Goal: Transaction & Acquisition: Purchase product/service

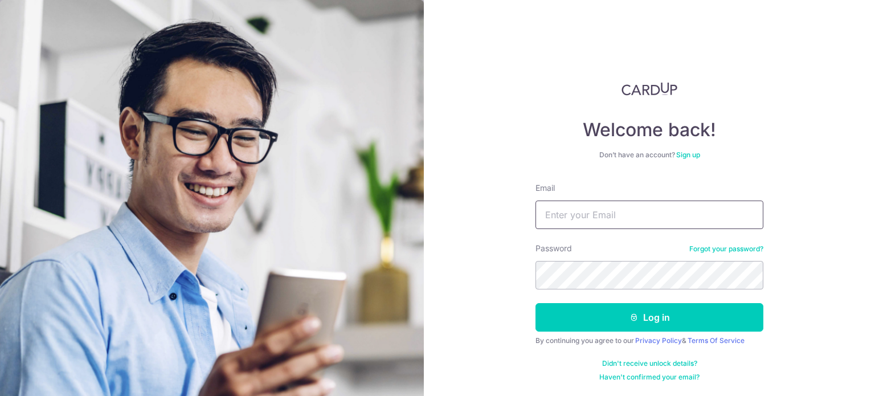
click at [552, 218] on input "Email" at bounding box center [649, 214] width 228 height 28
type input "wongqibin89@gmail.com"
click at [535, 303] on button "Log in" at bounding box center [649, 317] width 228 height 28
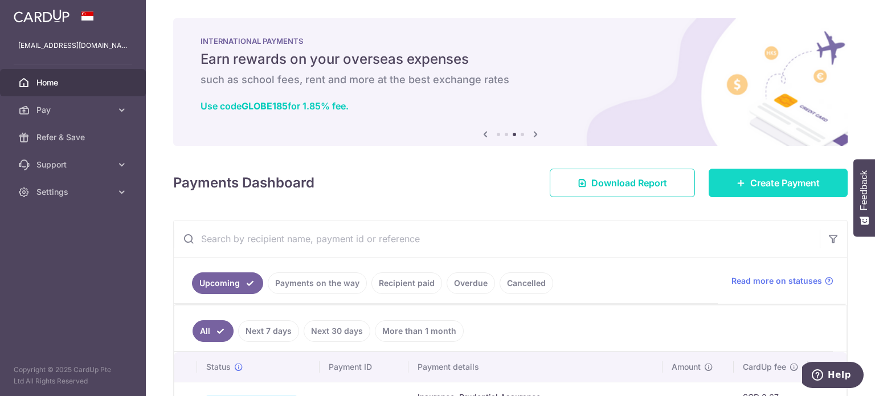
click at [743, 182] on link "Create Payment" at bounding box center [777, 183] width 139 height 28
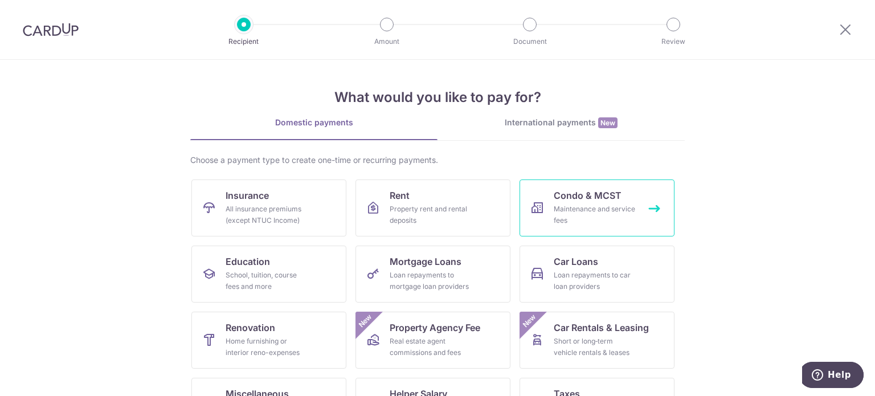
click at [629, 193] on link "Condo & MCST Maintenance and service fees" at bounding box center [596, 207] width 155 height 57
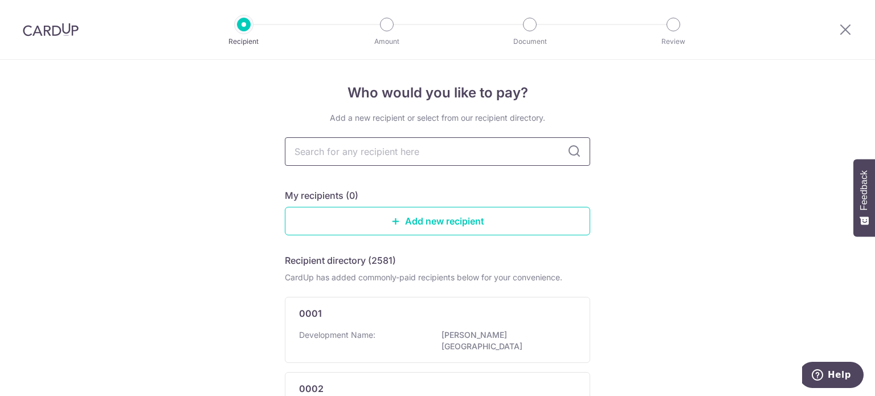
click at [467, 147] on input "text" at bounding box center [437, 151] width 305 height 28
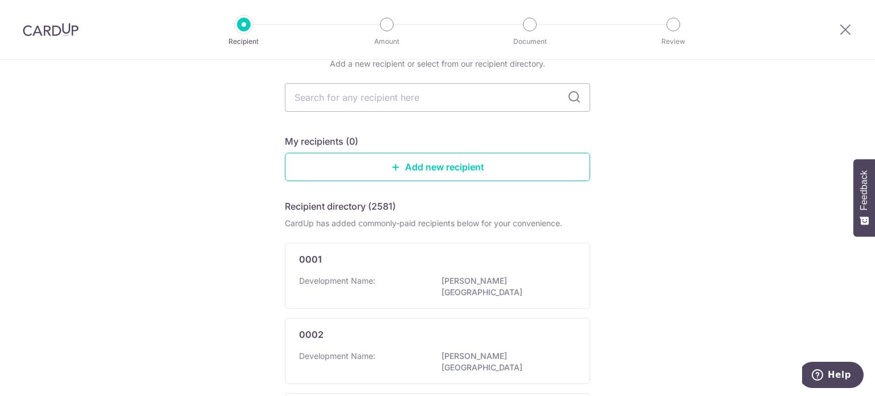
scroll to position [70, 0]
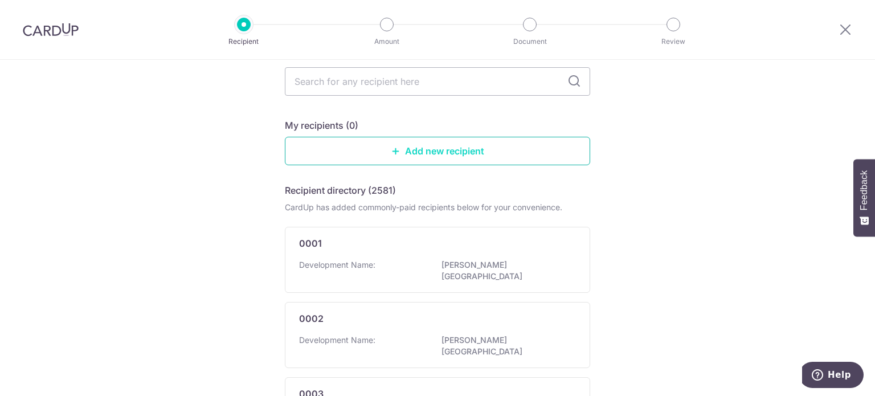
click at [428, 154] on link "Add new recipient" at bounding box center [437, 151] width 305 height 28
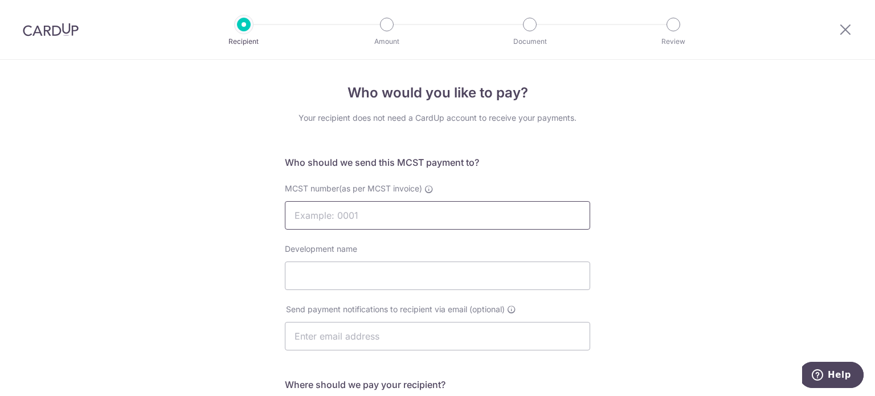
click at [311, 210] on input "MCST number(as per MCST invoice)" at bounding box center [437, 215] width 305 height 28
type input "4288"
click at [291, 273] on input "Development name" at bounding box center [437, 275] width 305 height 28
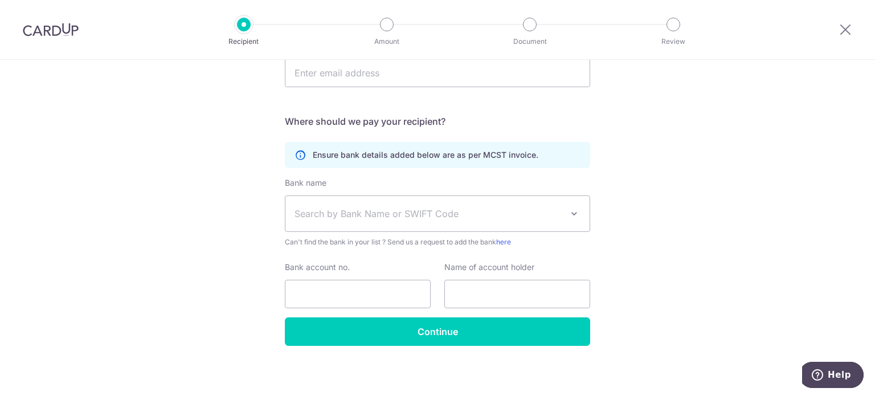
scroll to position [266, 0]
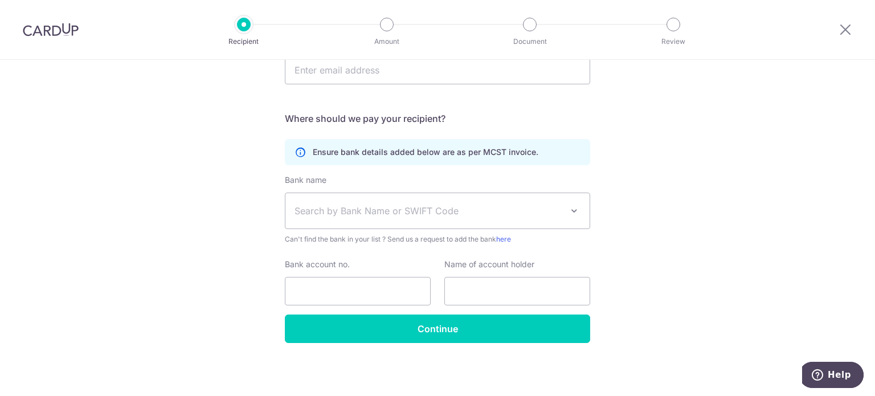
type input "D'LEEDON"
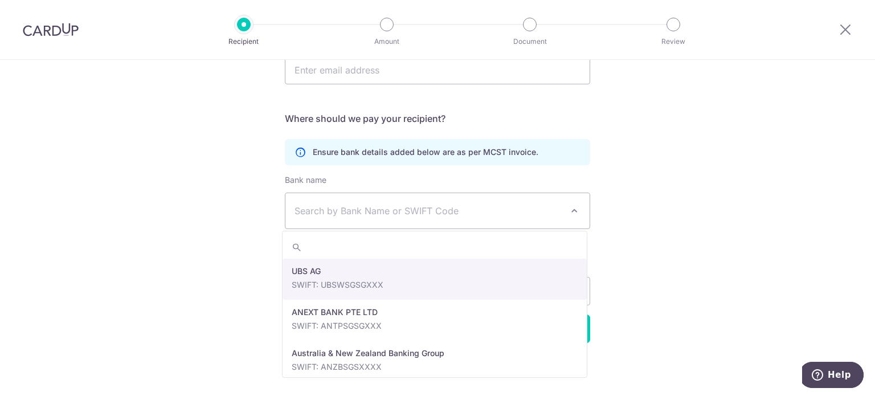
click at [347, 211] on span "Search by Bank Name or SWIFT Code" at bounding box center [428, 211] width 268 height 14
type input "DBS"
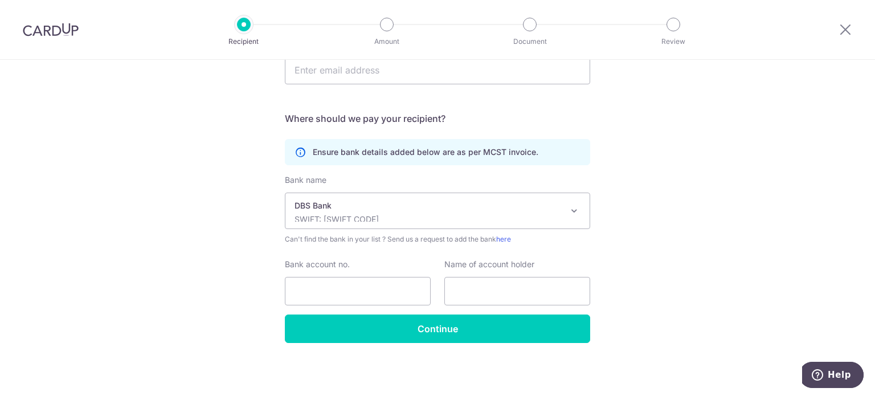
select select "6"
click at [362, 286] on input "Bank account no." at bounding box center [358, 291] width 146 height 28
type input "0039347782"
click at [465, 282] on input "text" at bounding box center [517, 291] width 146 height 28
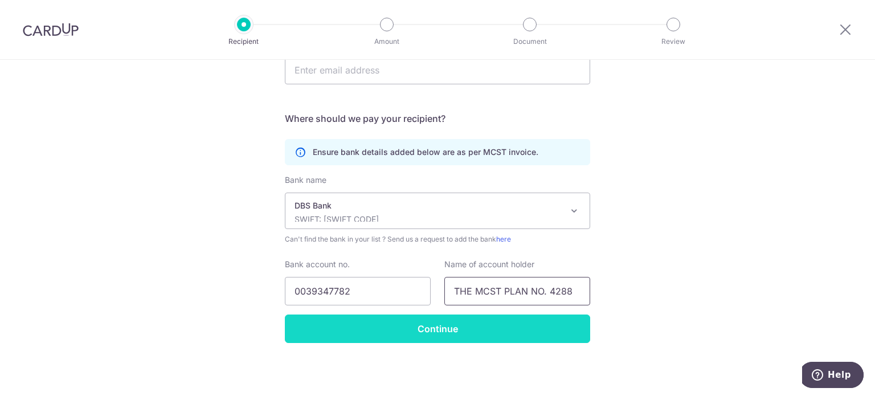
type input "THE MCST PLAN NO. 4288"
click at [323, 325] on input "Continue" at bounding box center [437, 328] width 305 height 28
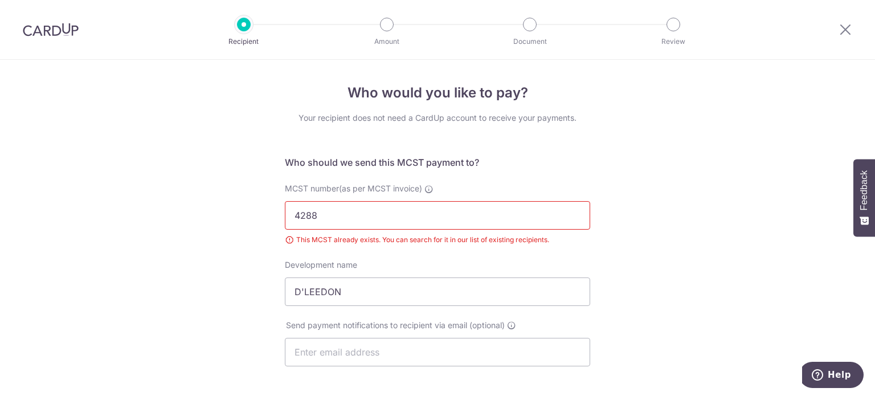
drag, startPoint x: 56, startPoint y: 32, endPoint x: 487, endPoint y: 54, distance: 431.6
click at [56, 32] on img at bounding box center [51, 30] width 56 height 14
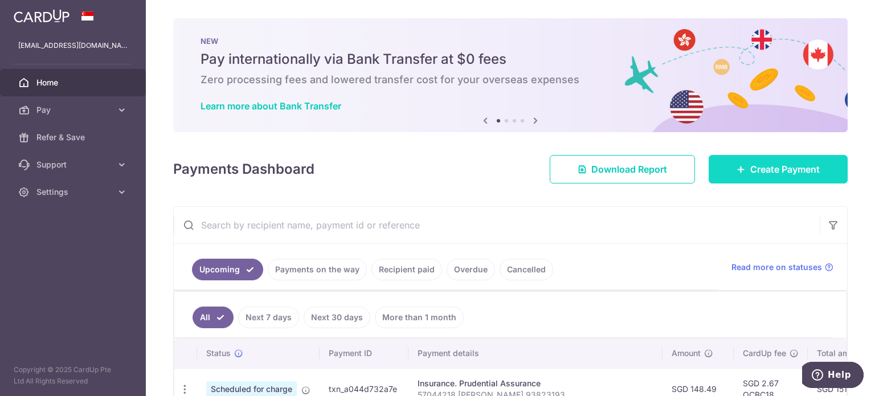
click at [741, 158] on link "Create Payment" at bounding box center [777, 169] width 139 height 28
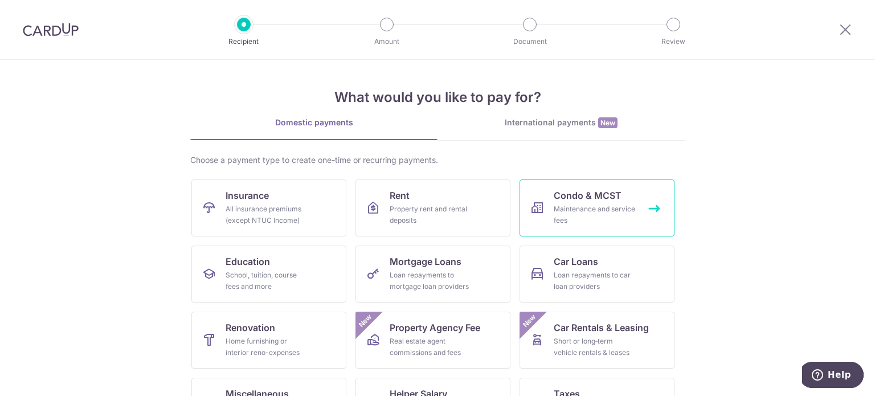
click at [563, 220] on div "Maintenance and service fees" at bounding box center [595, 214] width 82 height 23
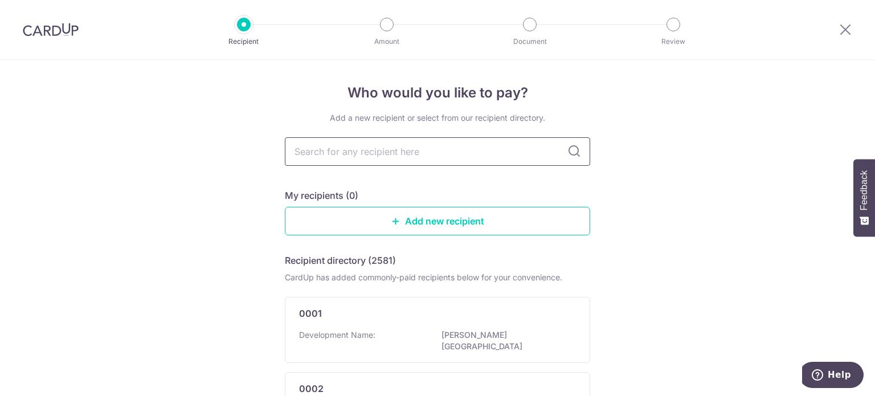
drag, startPoint x: 0, startPoint y: 0, endPoint x: 353, endPoint y: 151, distance: 384.0
click at [353, 151] on input "text" at bounding box center [437, 151] width 305 height 28
type input "4288"
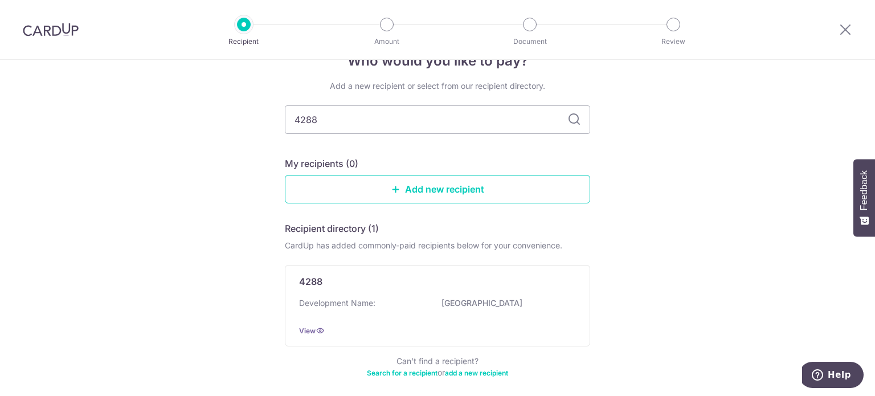
scroll to position [80, 0]
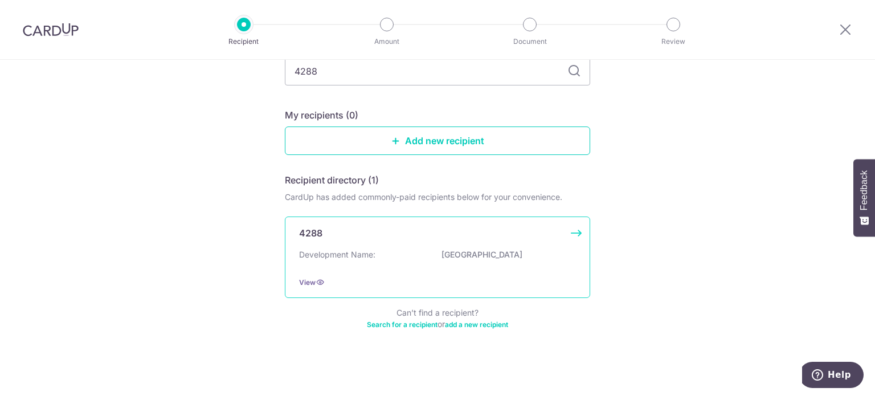
click at [419, 246] on div "4288 Development Name: [GEOGRAPHIC_DATA] View" at bounding box center [437, 256] width 305 height 81
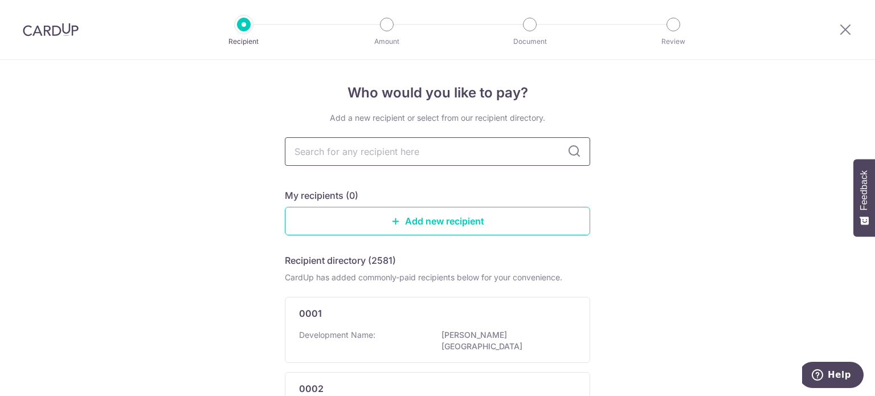
click at [353, 142] on input "text" at bounding box center [437, 151] width 305 height 28
type input "4288"
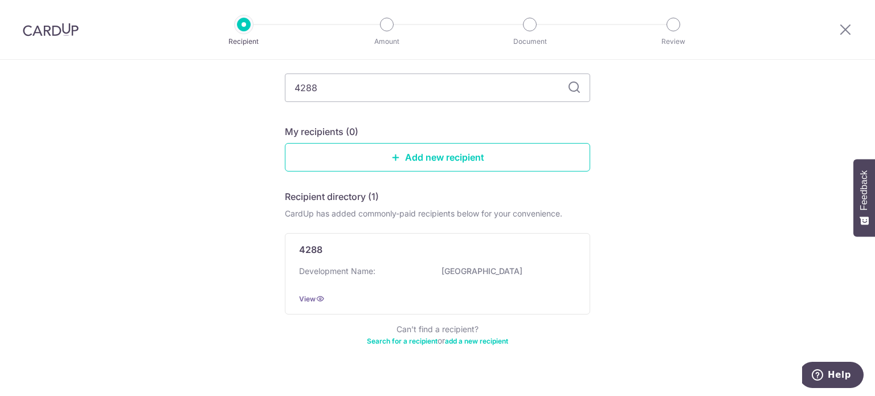
scroll to position [80, 0]
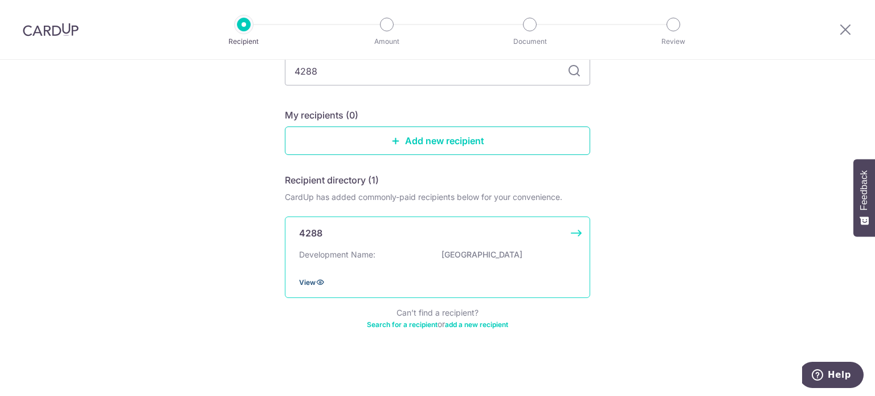
click at [306, 284] on span "View" at bounding box center [307, 282] width 17 height 9
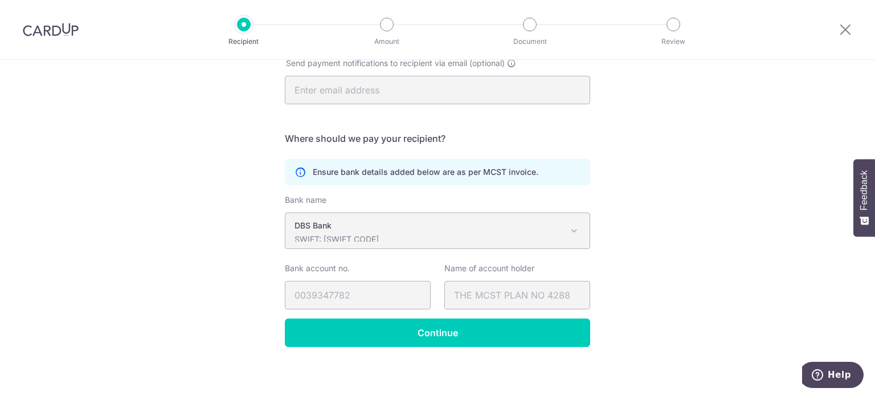
scroll to position [250, 0]
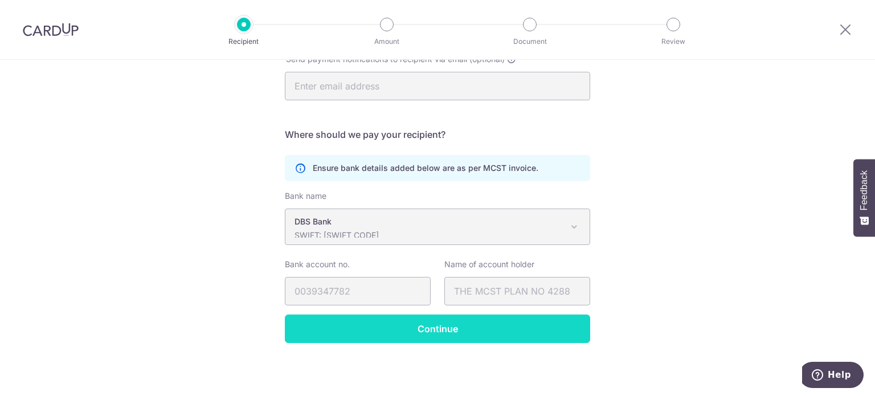
click at [347, 329] on input "Continue" at bounding box center [437, 328] width 305 height 28
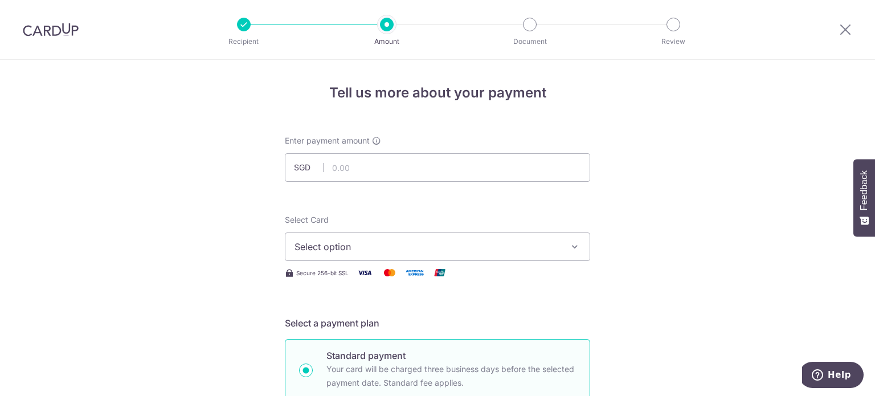
click at [52, 22] on div at bounding box center [50, 29] width 101 height 59
click at [53, 28] on img at bounding box center [51, 30] width 56 height 14
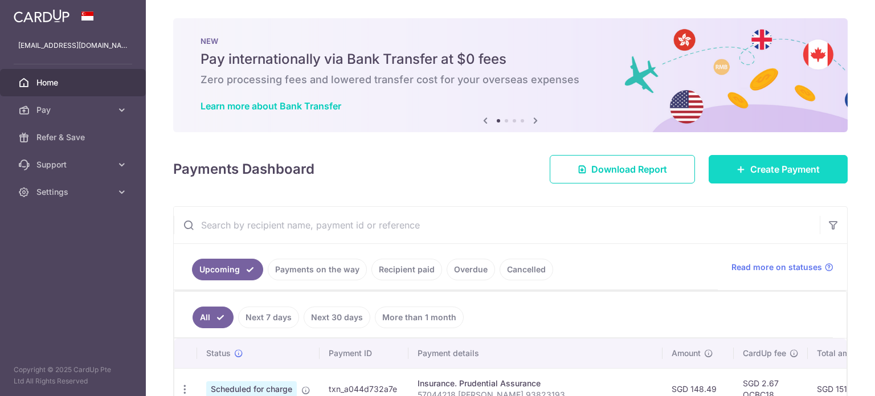
click at [745, 177] on link "Create Payment" at bounding box center [777, 169] width 139 height 28
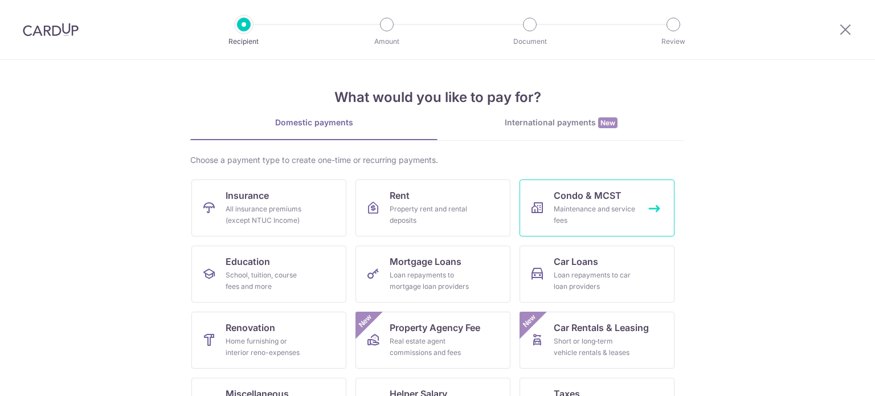
click at [591, 215] on div "Maintenance and service fees" at bounding box center [595, 214] width 82 height 23
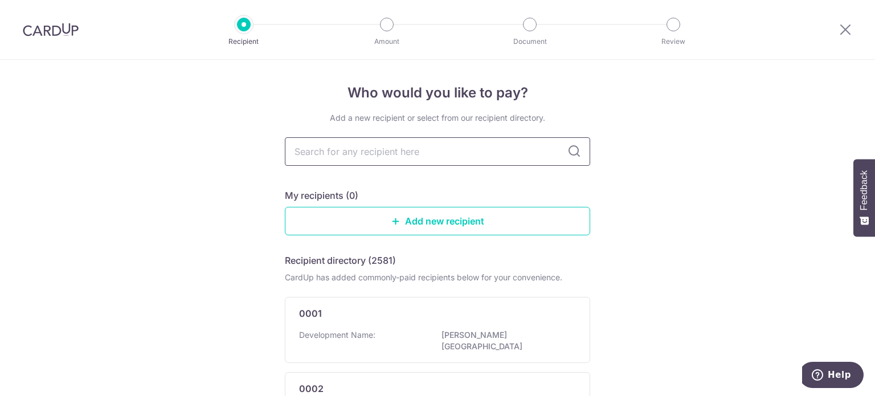
click at [403, 150] on input "text" at bounding box center [437, 151] width 305 height 28
type input "4288"
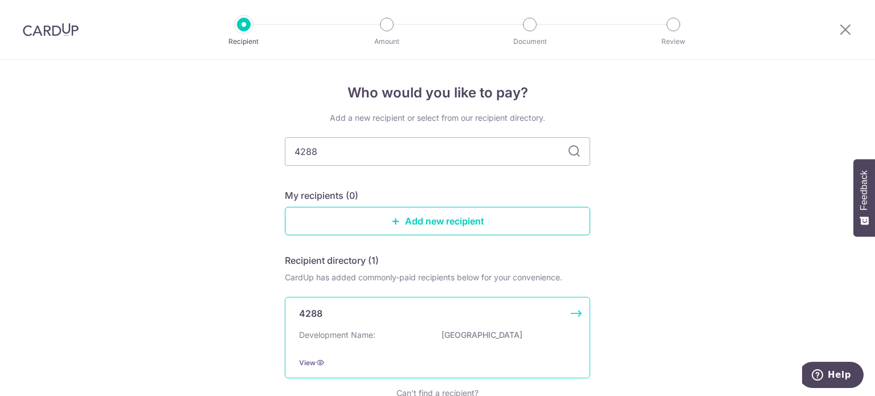
click at [372, 325] on div "4288 Development Name: LEEDON HEIGHTS View" at bounding box center [437, 337] width 305 height 81
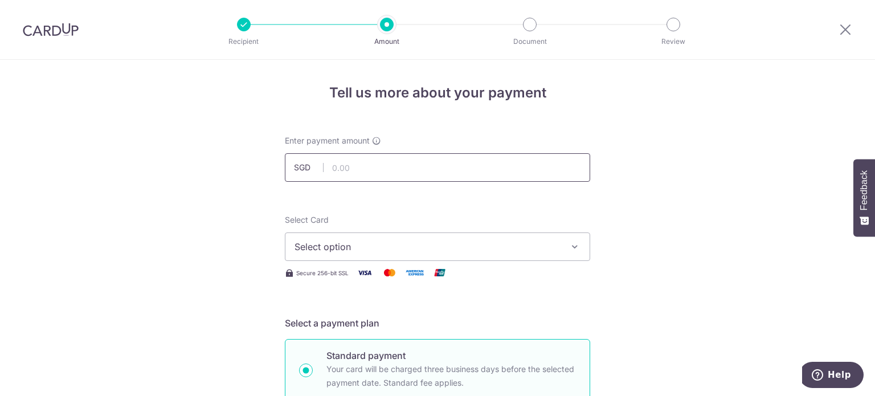
drag, startPoint x: 0, startPoint y: 0, endPoint x: 363, endPoint y: 167, distance: 399.8
click at [363, 167] on input "text" at bounding box center [437, 167] width 305 height 28
type input "1,477.22"
click at [310, 244] on span "Select option" at bounding box center [426, 247] width 265 height 14
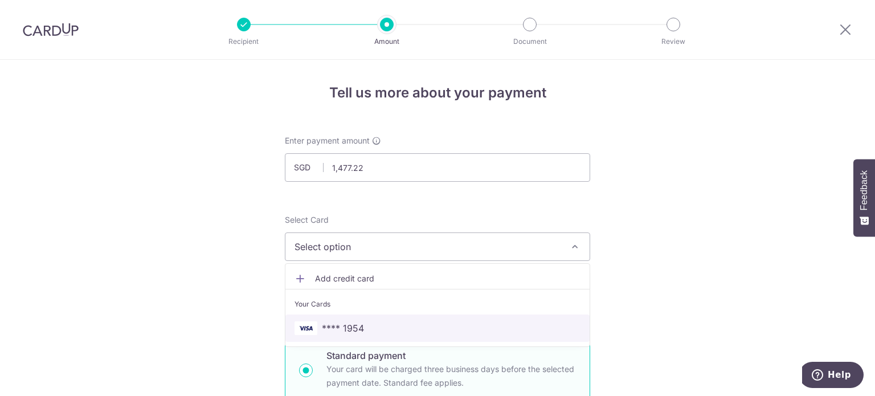
click at [332, 330] on span "**** 1954" at bounding box center [343, 328] width 42 height 14
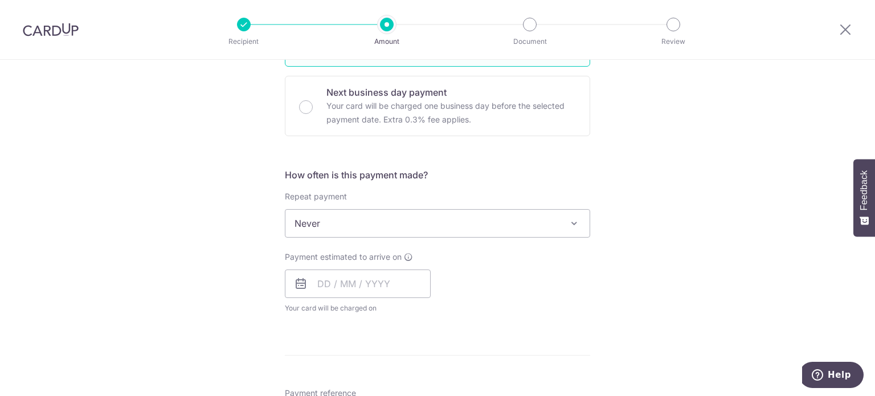
scroll to position [359, 0]
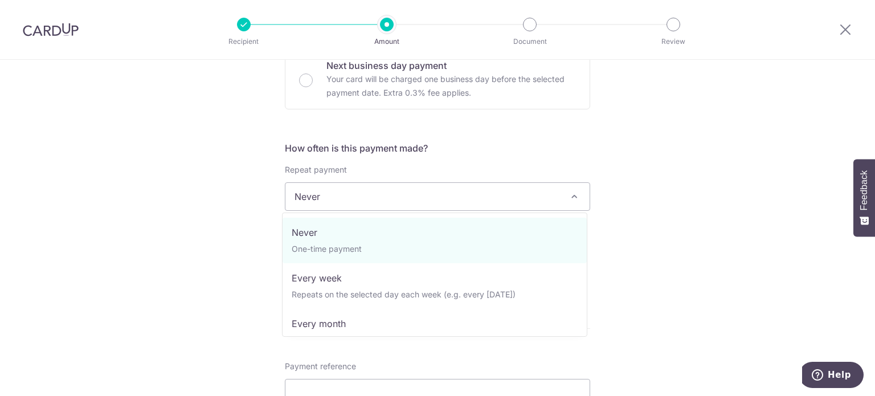
click at [374, 198] on span "Never" at bounding box center [437, 196] width 304 height 27
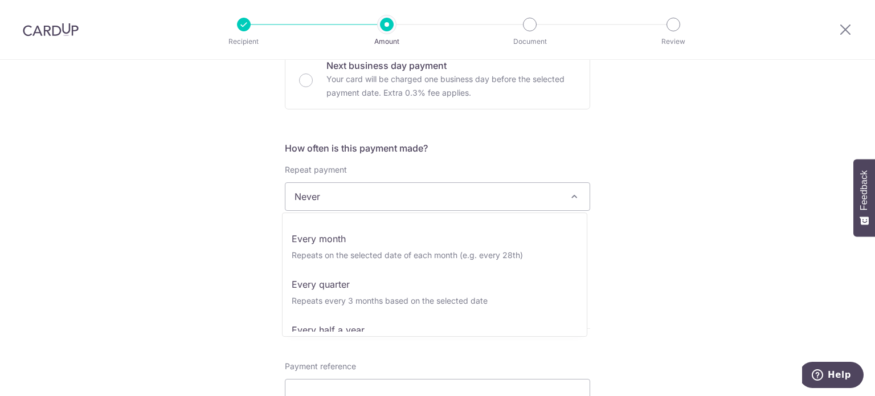
scroll to position [114, 0]
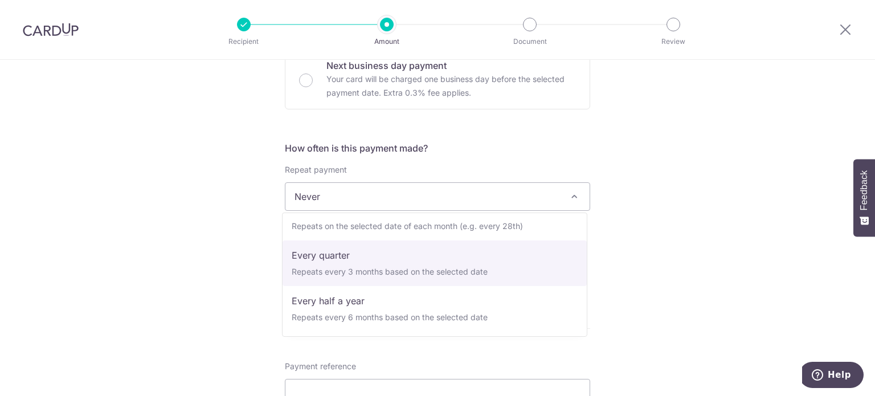
select select "4"
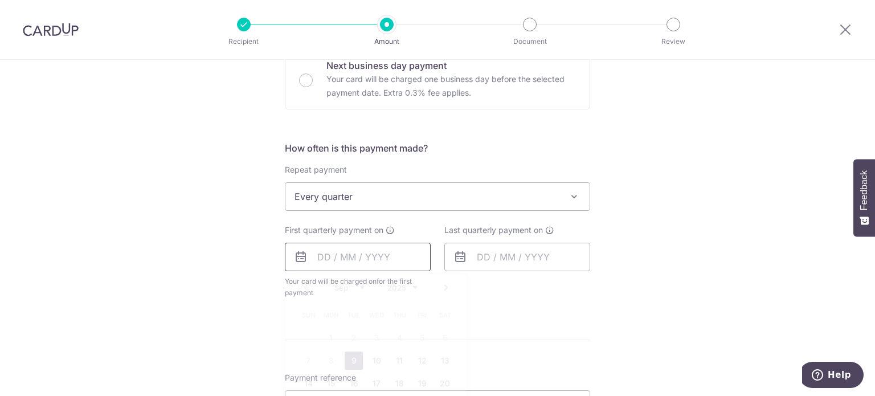
click at [322, 258] on input "text" at bounding box center [358, 257] width 146 height 28
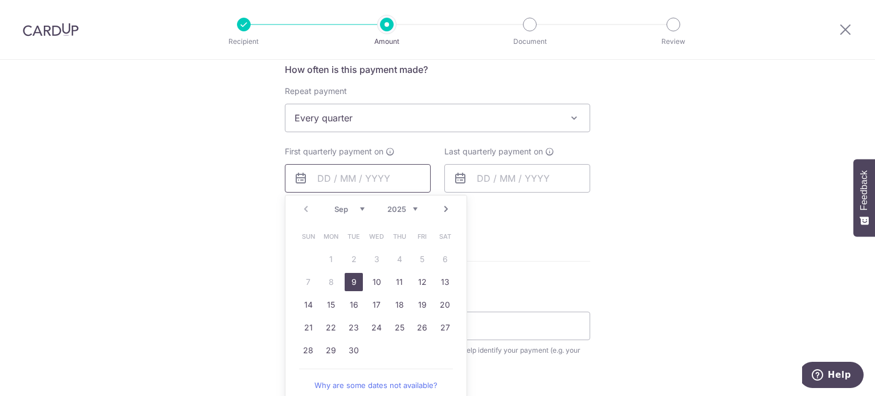
scroll to position [453, 0]
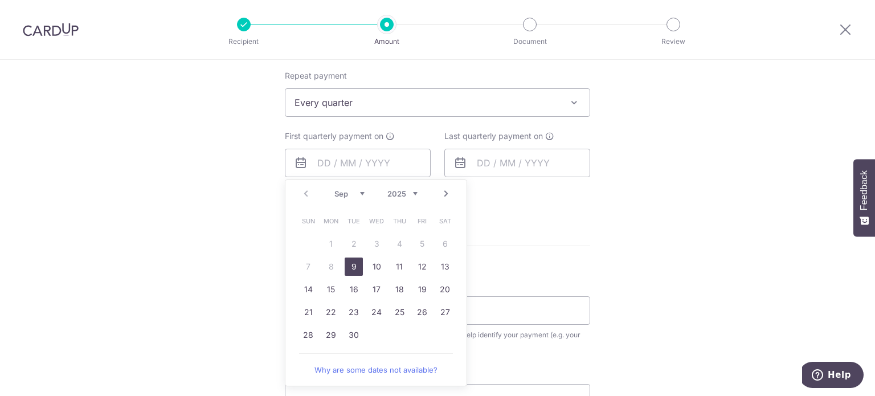
click at [350, 270] on link "9" at bounding box center [354, 266] width 18 height 18
type input "09/09/2025"
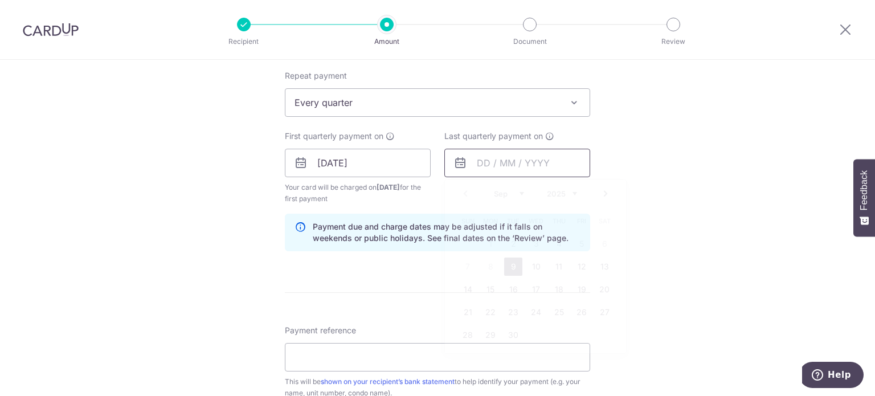
click at [478, 154] on input "text" at bounding box center [517, 163] width 146 height 28
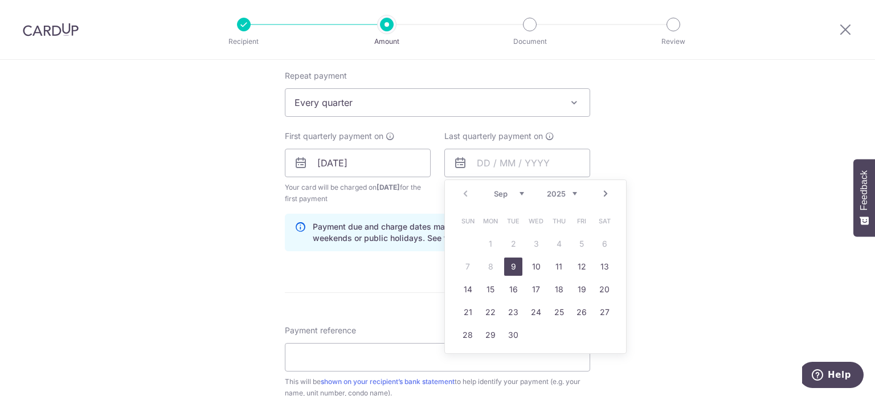
click at [517, 193] on select "Sep Oct Nov Dec" at bounding box center [509, 193] width 30 height 9
click at [547, 192] on select "2025 2026 2027 2028 2029 2030 2031 2032 2033 2034 2035" at bounding box center [562, 193] width 30 height 9
click at [511, 193] on select "Jan Feb Mar Apr May Jun Jul Aug Sep Oct Nov Dec" at bounding box center [509, 193] width 30 height 9
click at [514, 261] on link "10" at bounding box center [513, 266] width 18 height 18
type input "10/03/2026"
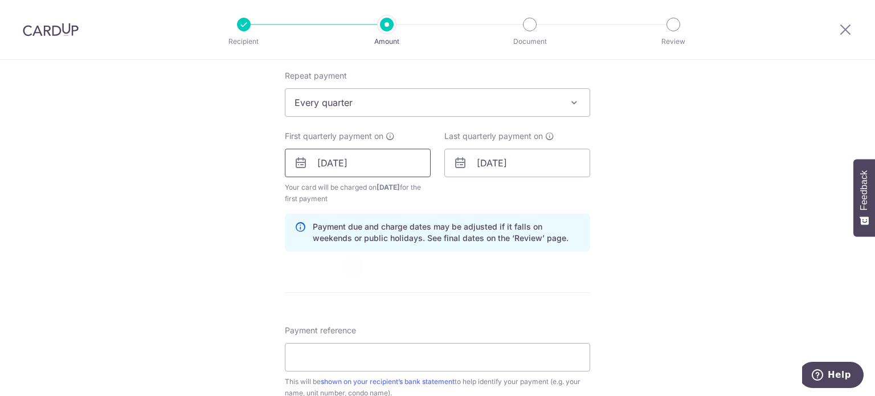
click at [342, 170] on input "09/09/2025" at bounding box center [358, 163] width 146 height 28
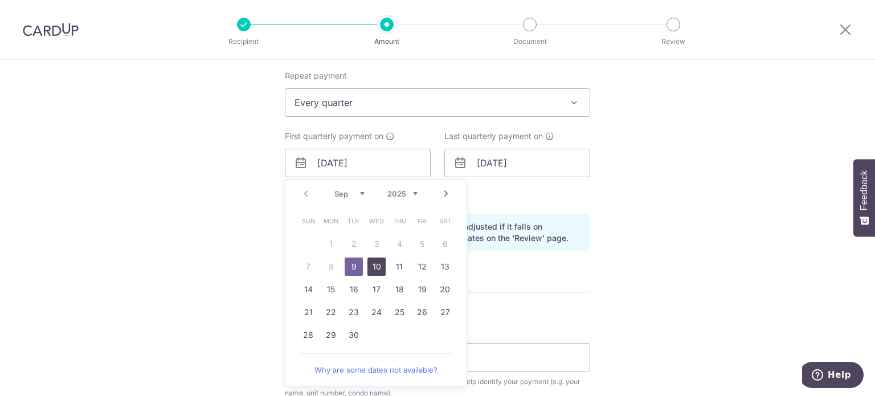
click at [378, 264] on link "10" at bounding box center [376, 266] width 18 height 18
type input "10/09/2025"
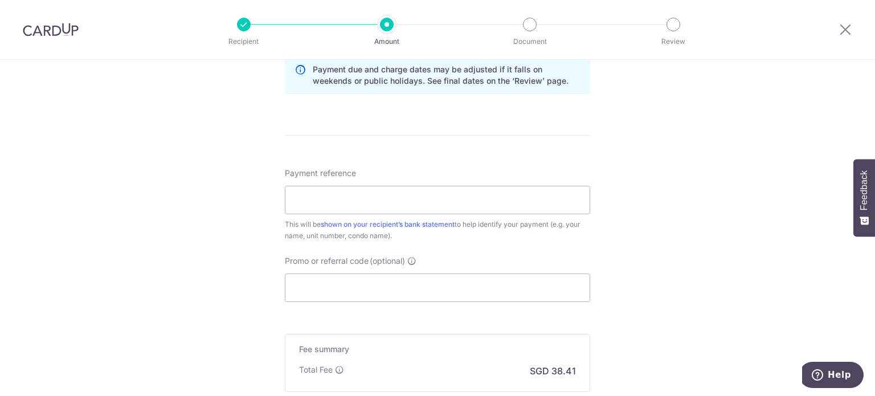
scroll to position [615, 0]
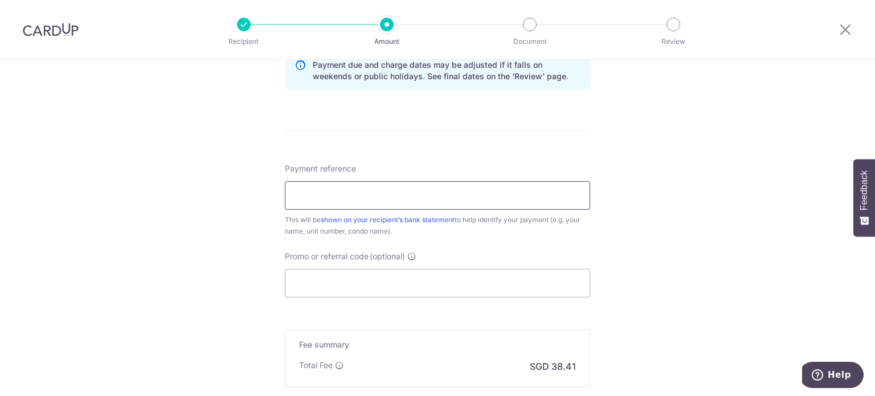
click at [290, 203] on input "Payment reference" at bounding box center [437, 195] width 305 height 28
click at [298, 187] on input "Payment reference" at bounding box center [437, 195] width 305 height 28
type input "Blk 030703"
click at [303, 290] on input "Promo or referral code (optional)" at bounding box center [437, 283] width 305 height 28
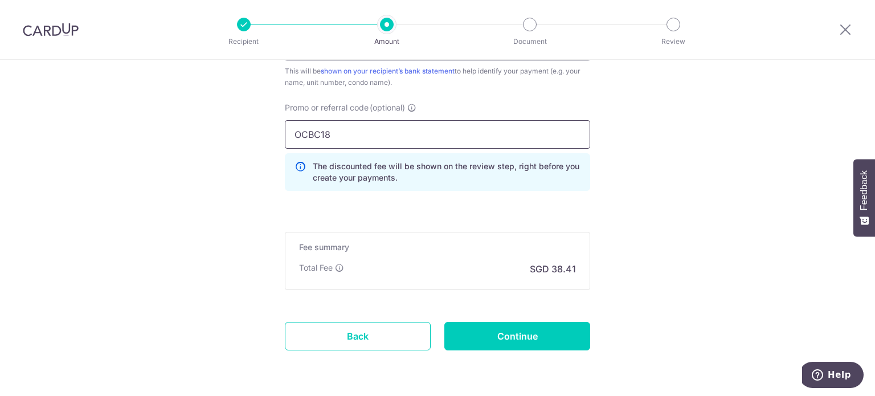
scroll to position [802, 0]
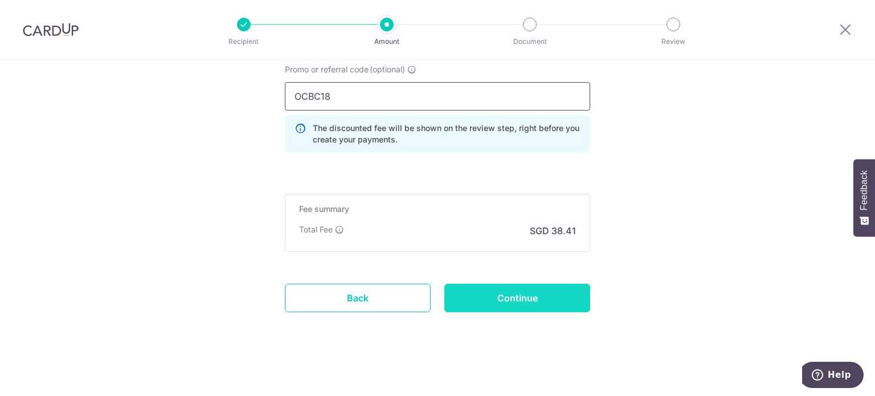
type input "OCBC18"
click at [503, 294] on input "Continue" at bounding box center [517, 298] width 146 height 28
type input "Create Schedule"
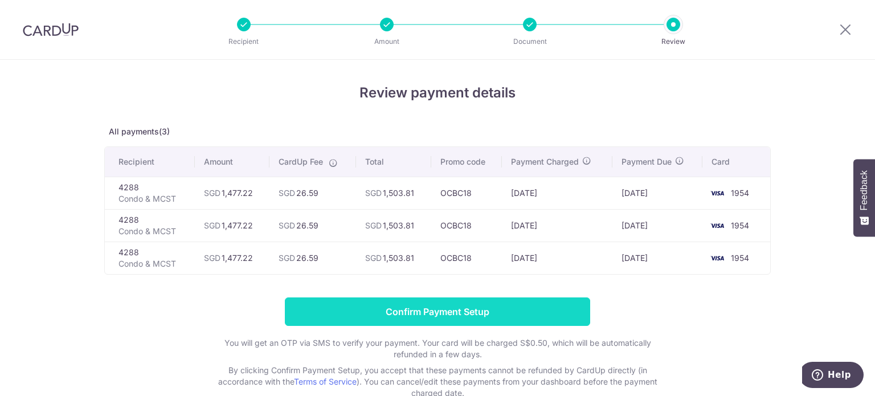
click at [493, 311] on input "Confirm Payment Setup" at bounding box center [437, 311] width 305 height 28
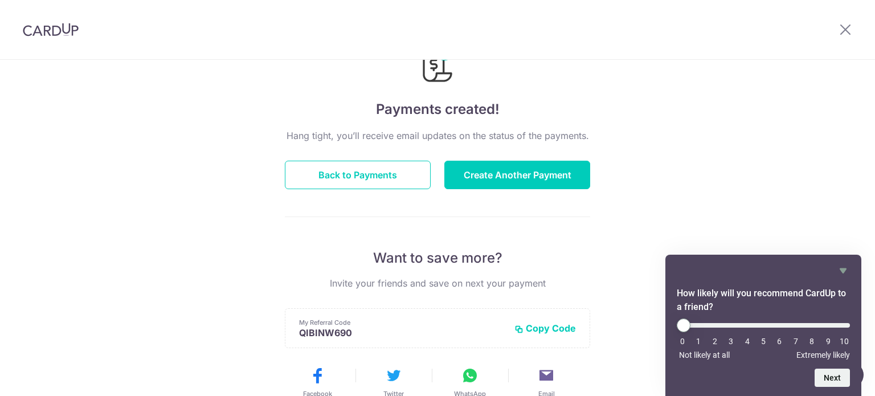
scroll to position [69, 0]
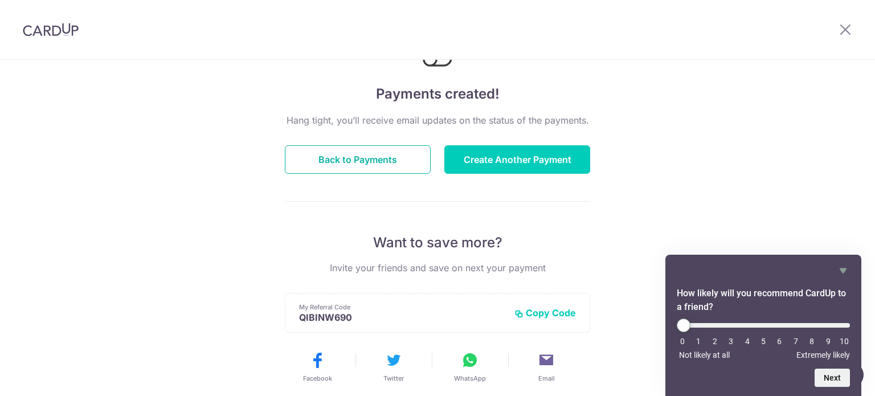
click at [358, 151] on button "Back to Payments" at bounding box center [358, 159] width 146 height 28
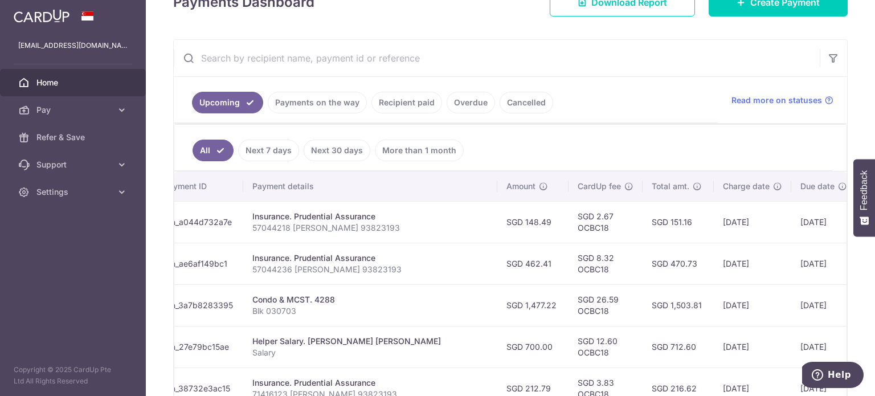
scroll to position [169, 0]
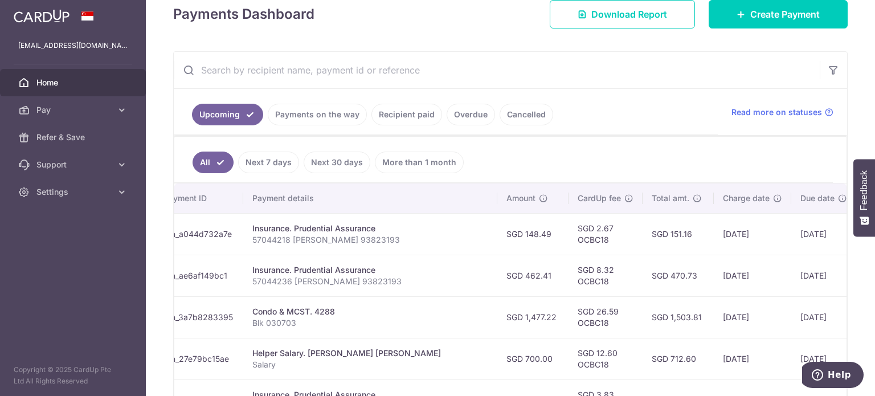
click at [401, 110] on link "Recipient paid" at bounding box center [406, 115] width 71 height 22
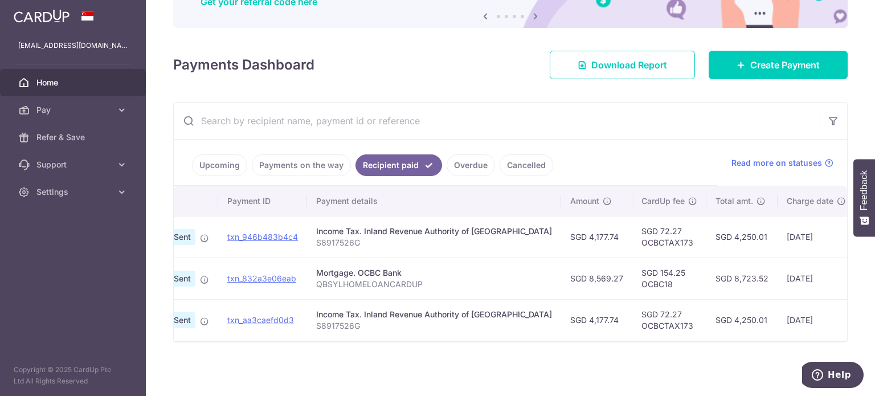
scroll to position [0, 111]
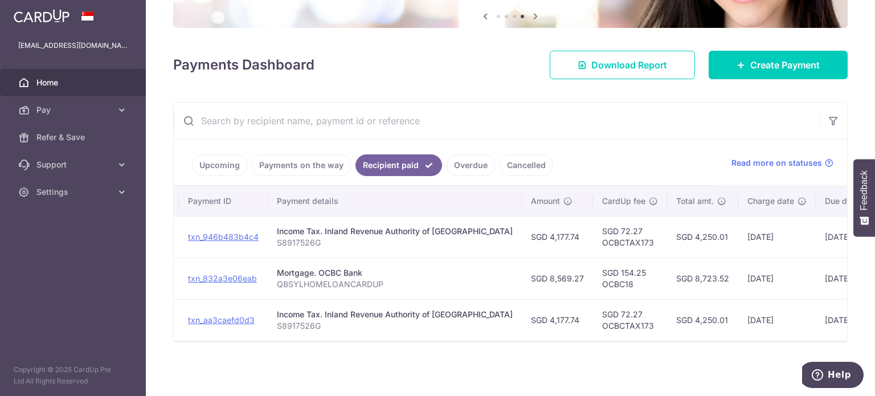
click at [230, 166] on link "Upcoming" at bounding box center [219, 165] width 55 height 22
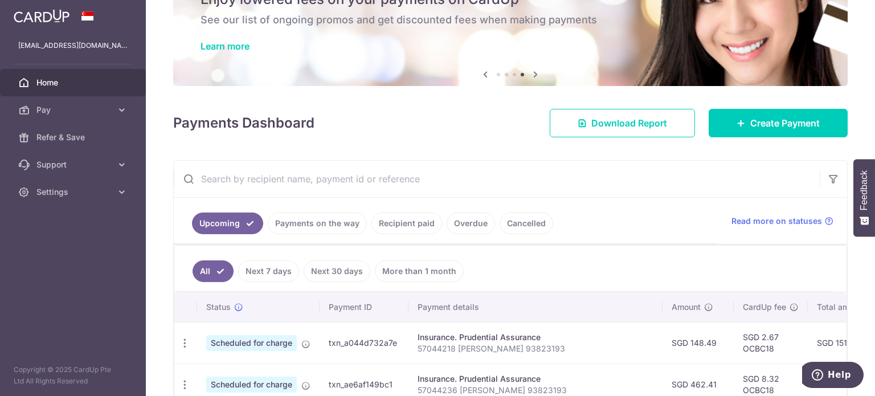
scroll to position [122, 0]
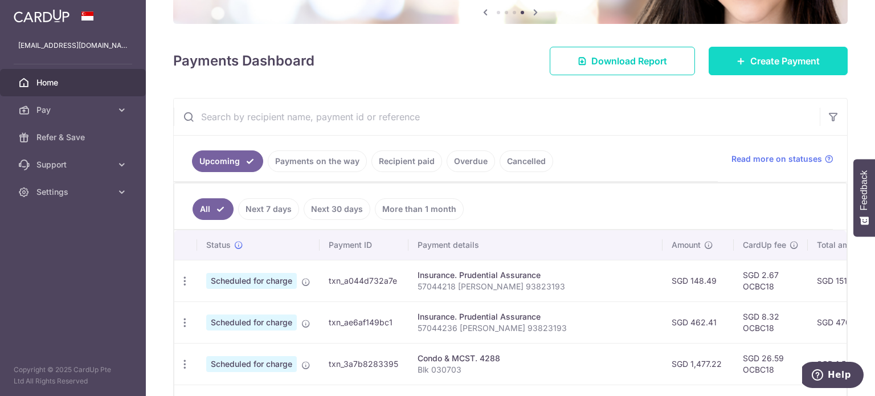
click at [736, 50] on link "Create Payment" at bounding box center [777, 61] width 139 height 28
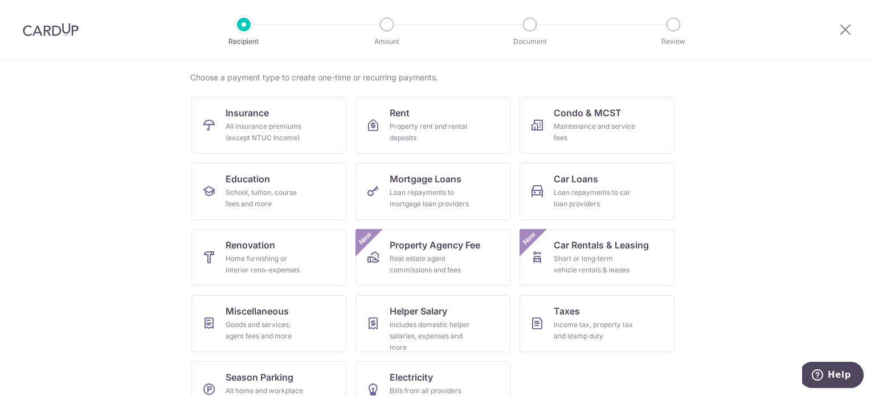
scroll to position [101, 0]
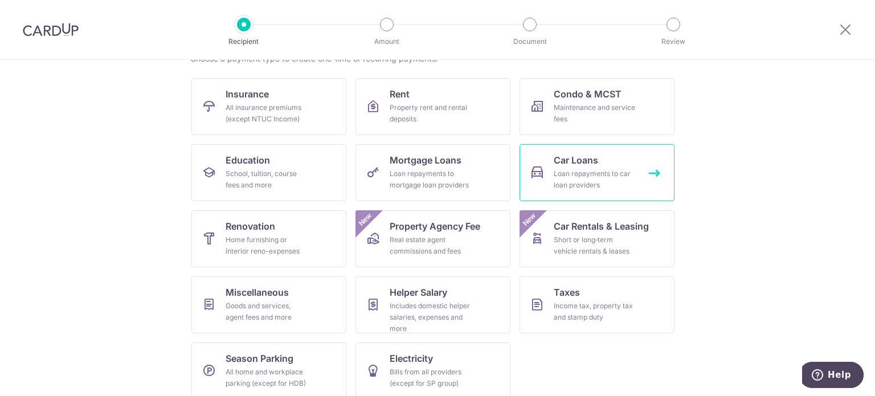
click at [598, 175] on div "Loan repayments to car loan providers" at bounding box center [595, 179] width 82 height 23
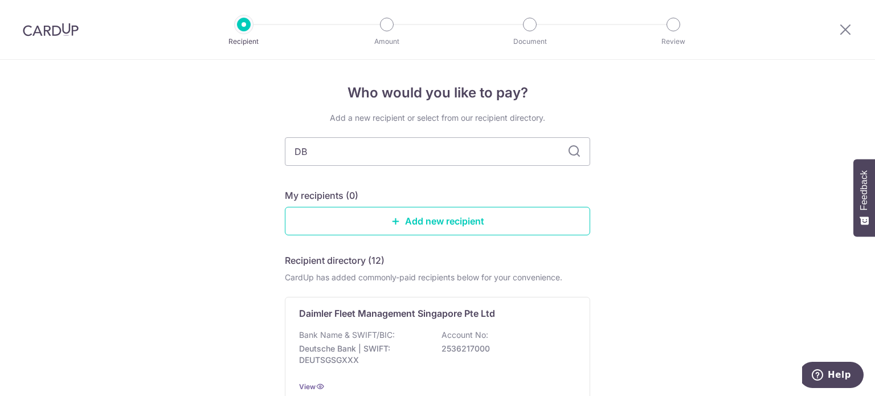
type input "DBS"
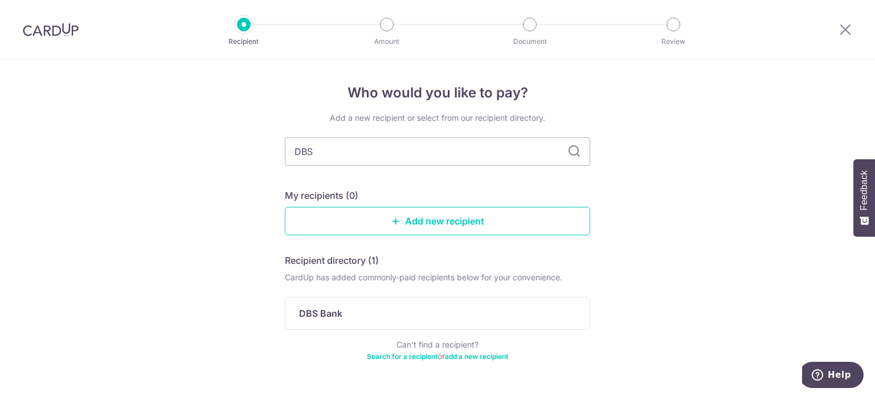
scroll to position [32, 0]
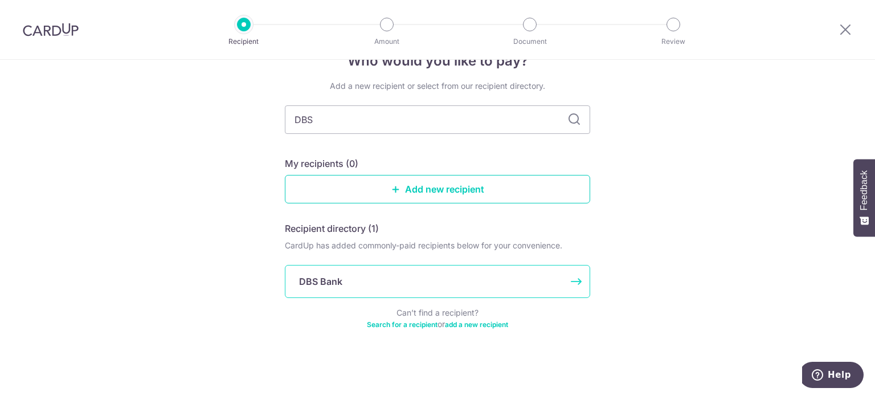
click at [338, 272] on div "DBS Bank" at bounding box center [437, 281] width 305 height 33
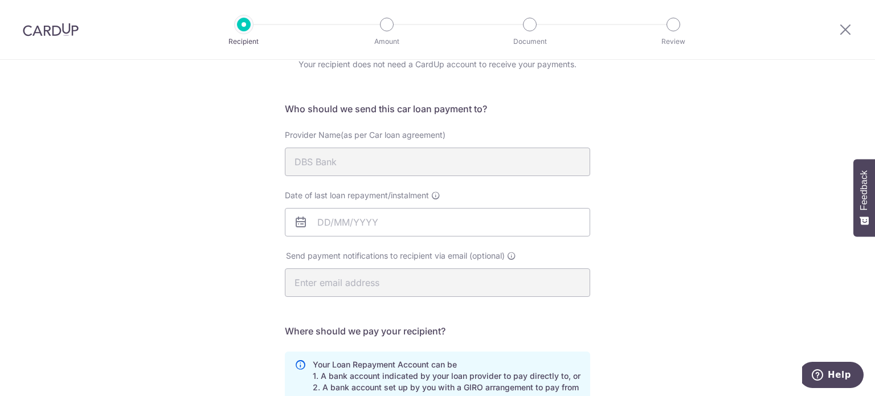
scroll to position [76, 0]
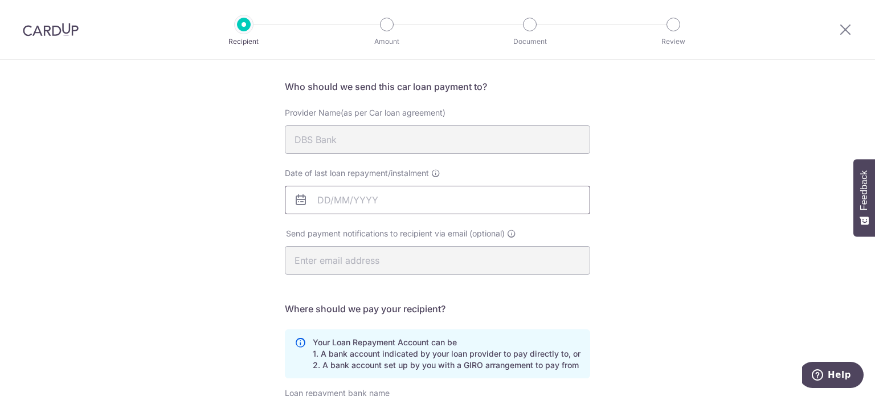
click at [331, 194] on input "Date of last loan repayment/instalment" at bounding box center [437, 200] width 305 height 28
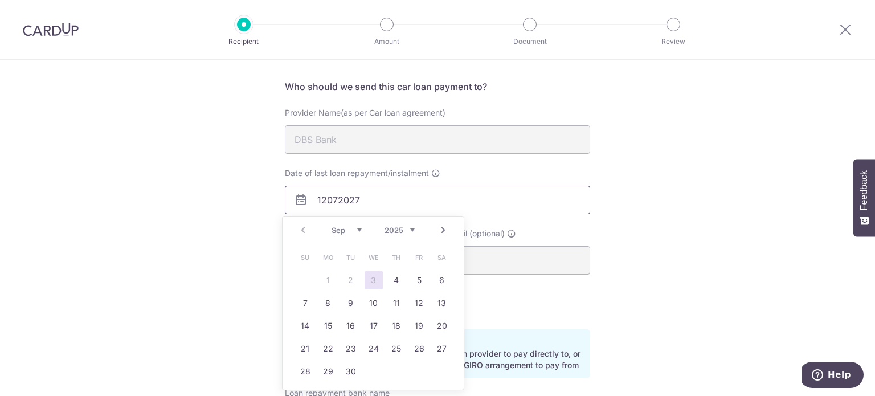
type input "12072027"
click at [184, 202] on div "Who would you like to pay? Your recipient does not need a CardUp account to rec…" at bounding box center [437, 296] width 875 height 625
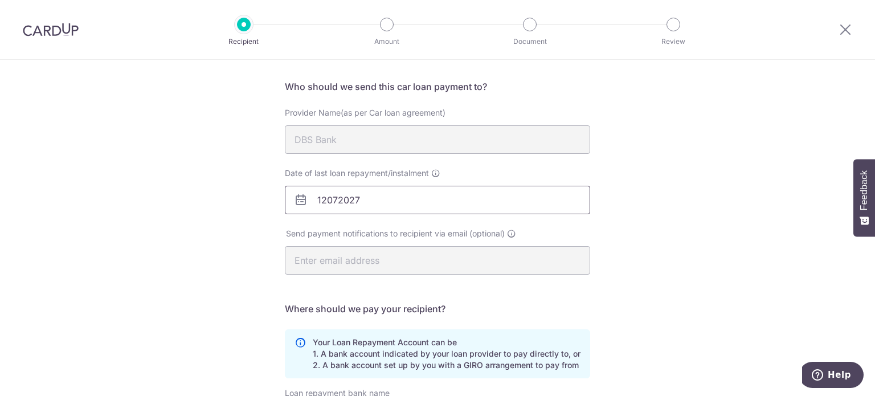
click at [309, 192] on input "12072027" at bounding box center [437, 200] width 305 height 28
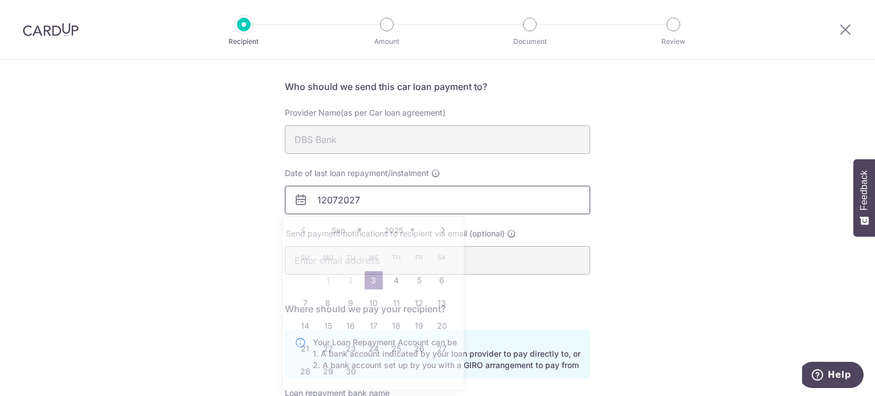
click at [309, 192] on input "12072027" at bounding box center [437, 200] width 305 height 28
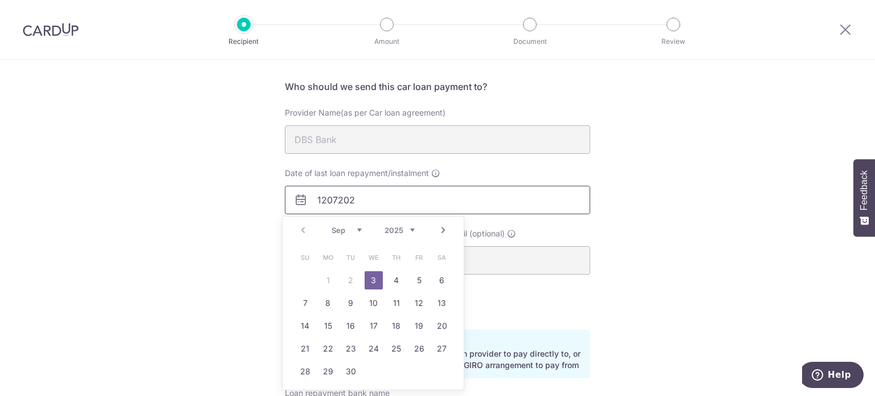
type input "12072027"
click at [204, 226] on div "Who would you like to pay? Your recipient does not need a CardUp account to rec…" at bounding box center [437, 296] width 875 height 625
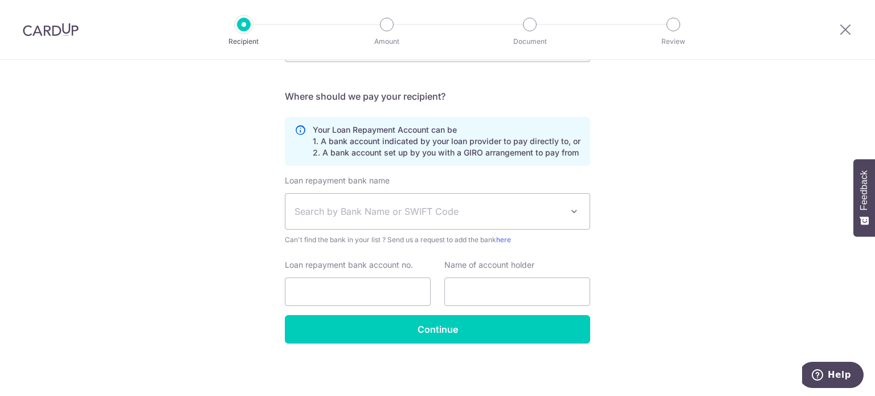
scroll to position [289, 0]
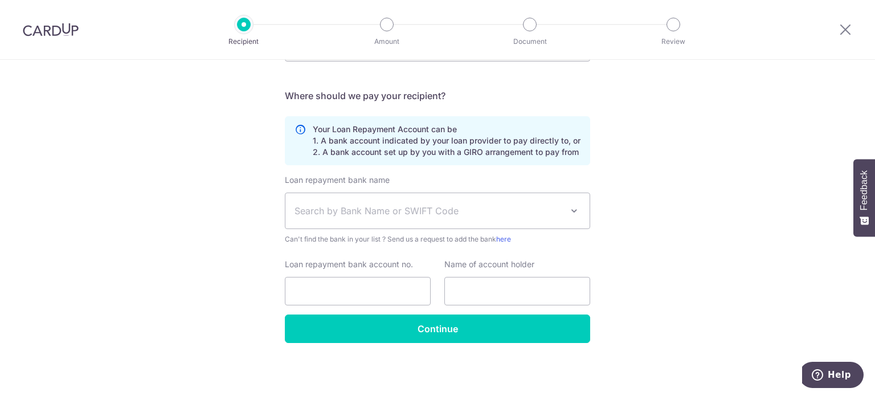
click at [305, 214] on span "Search by Bank Name or SWIFT Code" at bounding box center [428, 211] width 268 height 14
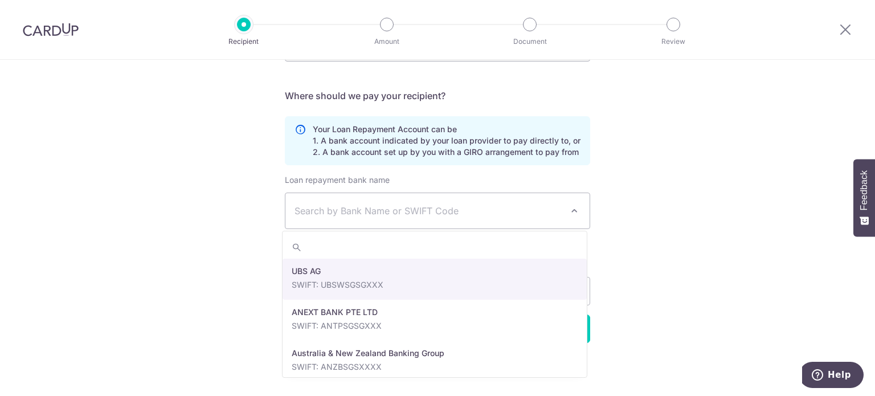
click at [245, 201] on div "Who would you like to pay? Your recipient does not need a CardUp account to rec…" at bounding box center [437, 83] width 875 height 625
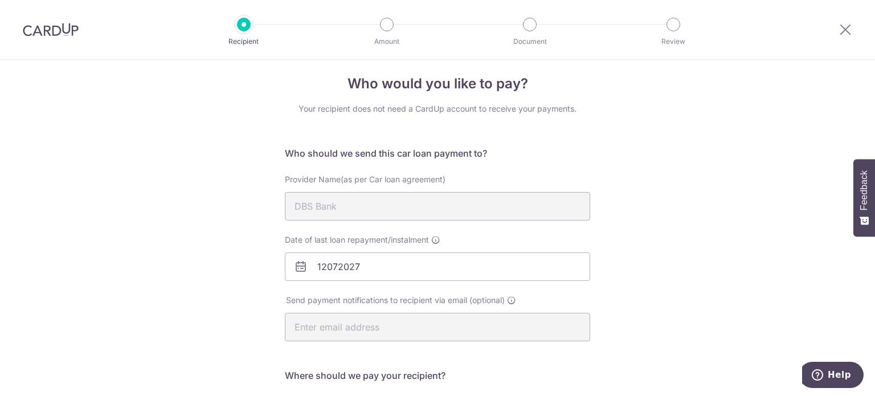
scroll to position [0, 0]
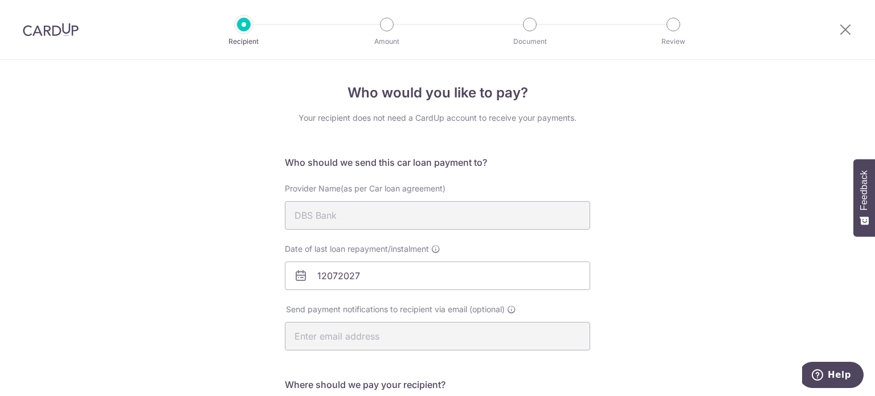
drag, startPoint x: 61, startPoint y: 26, endPoint x: 481, endPoint y: 45, distance: 420.7
click at [61, 26] on img at bounding box center [51, 30] width 56 height 14
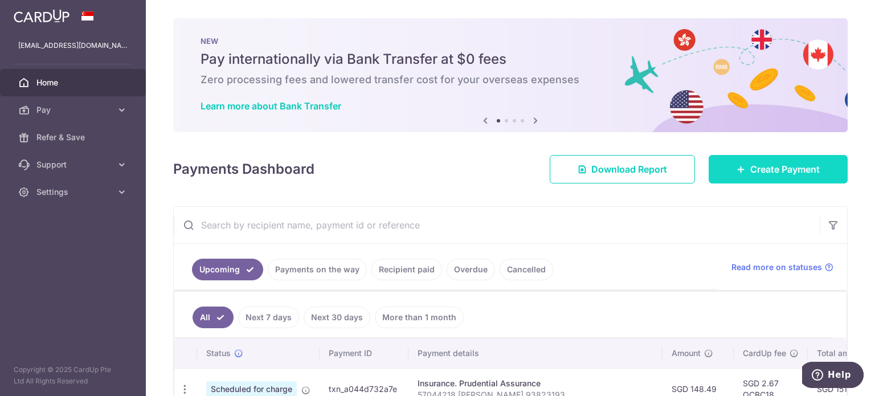
click at [736, 170] on icon at bounding box center [740, 169] width 9 height 9
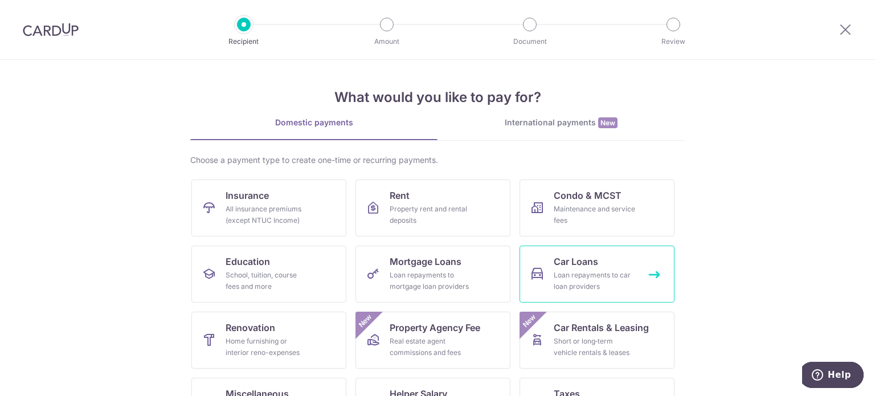
click at [563, 277] on div "Loan repayments to car loan providers" at bounding box center [595, 280] width 82 height 23
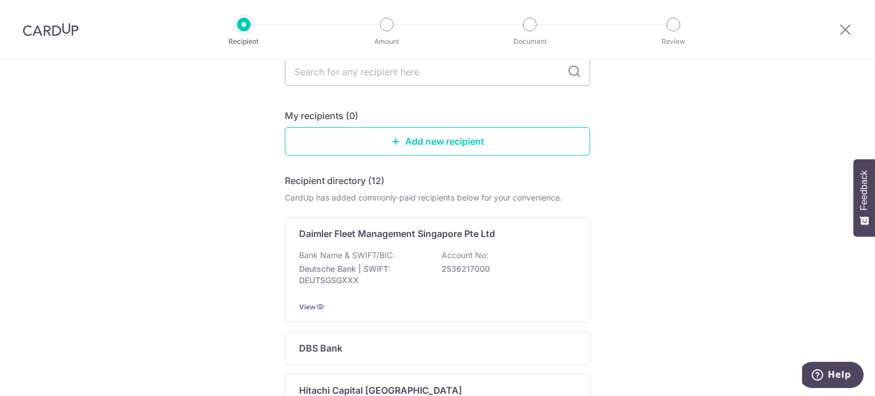
scroll to position [105, 0]
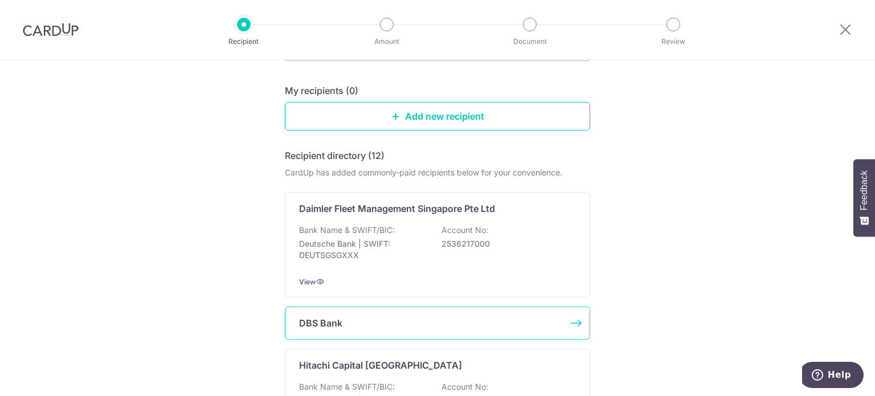
click at [317, 326] on p "DBS Bank" at bounding box center [320, 323] width 43 height 14
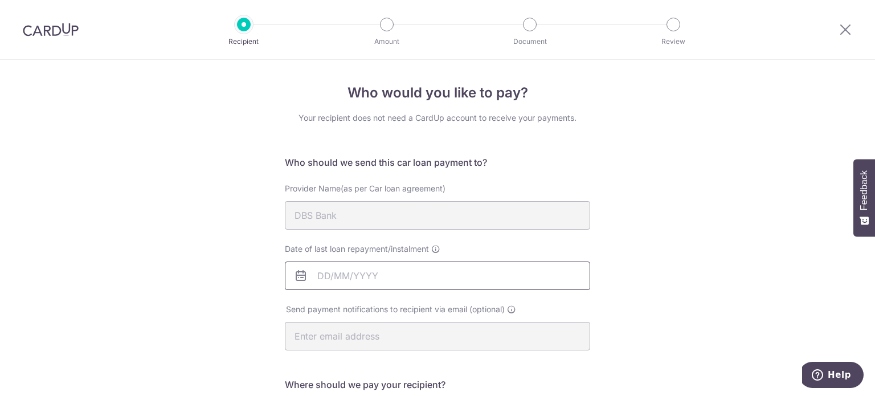
click at [319, 273] on input "Date of last loan repayment/instalment" at bounding box center [437, 275] width 305 height 28
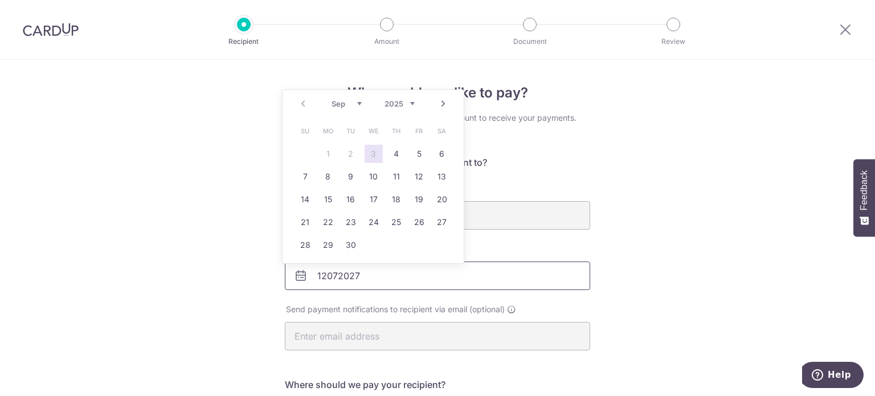
type input "12072027"
click at [230, 291] on div "Who would you like to pay? Your recipient does not need a CardUp account to rec…" at bounding box center [437, 372] width 875 height 625
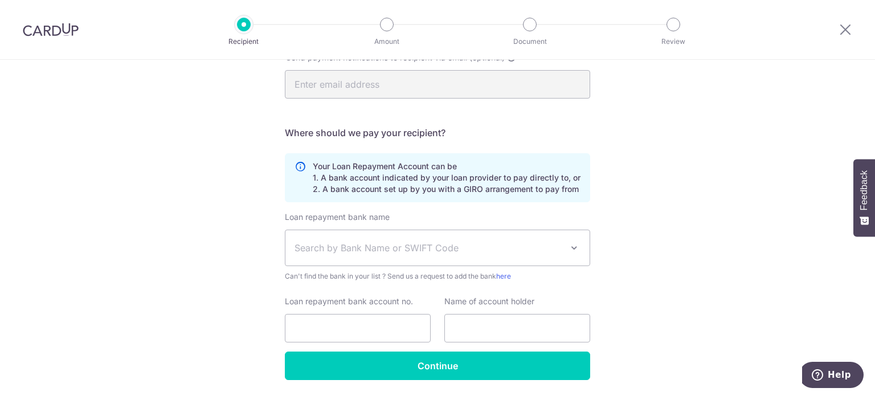
scroll to position [275, 0]
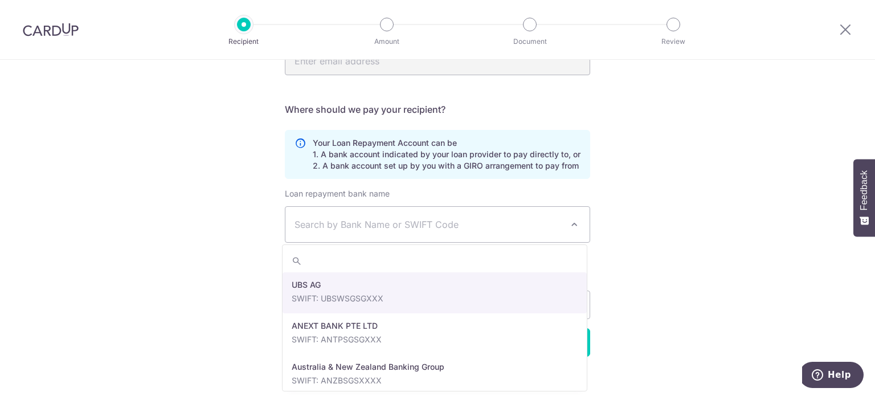
click at [308, 232] on span "Search by Bank Name or SWIFT Code" at bounding box center [437, 224] width 304 height 35
type input "db"
select select "6"
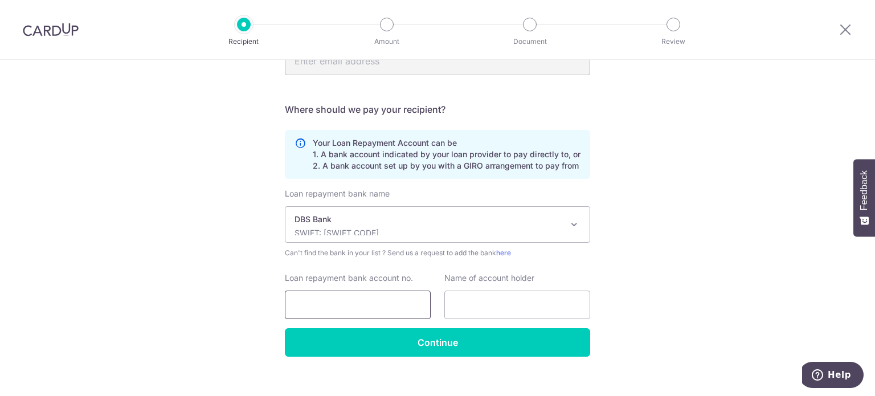
click at [309, 313] on input "Loan repayment bank account no." at bounding box center [358, 304] width 146 height 28
type input "1206327934"
click at [485, 312] on input "text" at bounding box center [517, 304] width 146 height 28
type input "[PERSON_NAME]"
click at [200, 277] on div "Who would you like to pay? Your recipient does not need a CardUp account to rec…" at bounding box center [437, 97] width 875 height 625
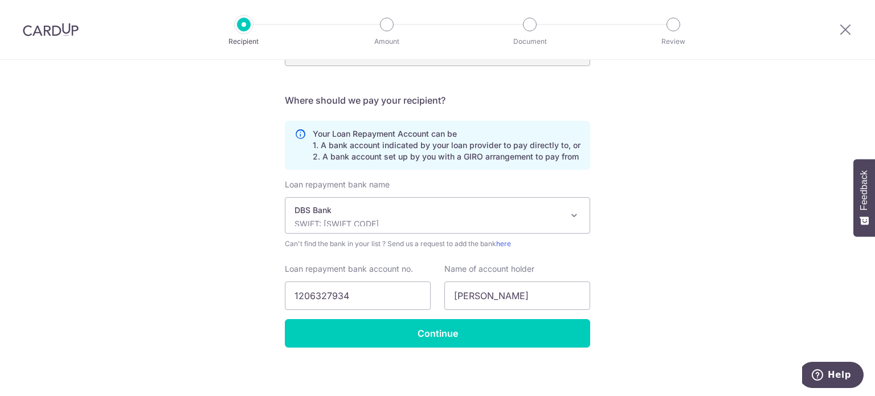
scroll to position [289, 0]
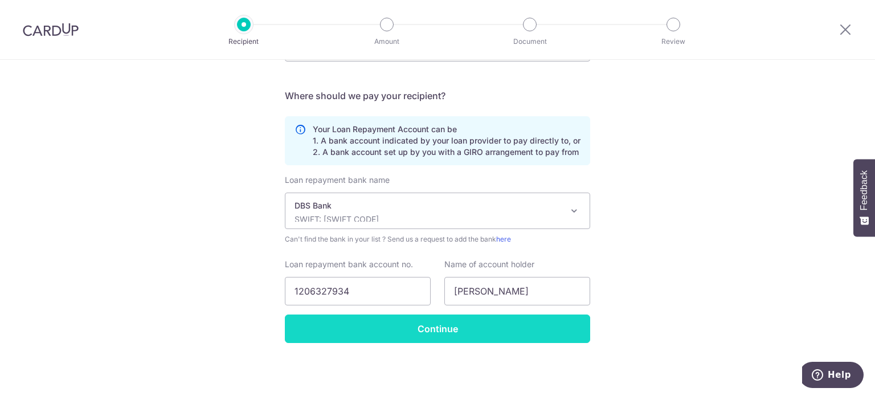
click at [365, 316] on input "Continue" at bounding box center [437, 328] width 305 height 28
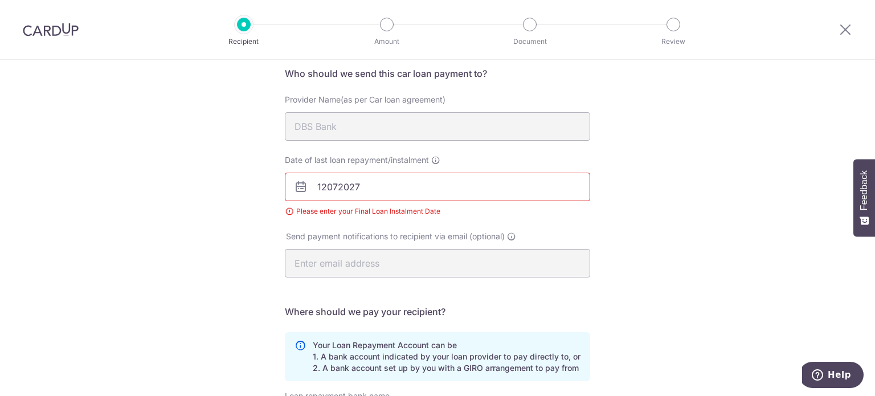
scroll to position [57, 0]
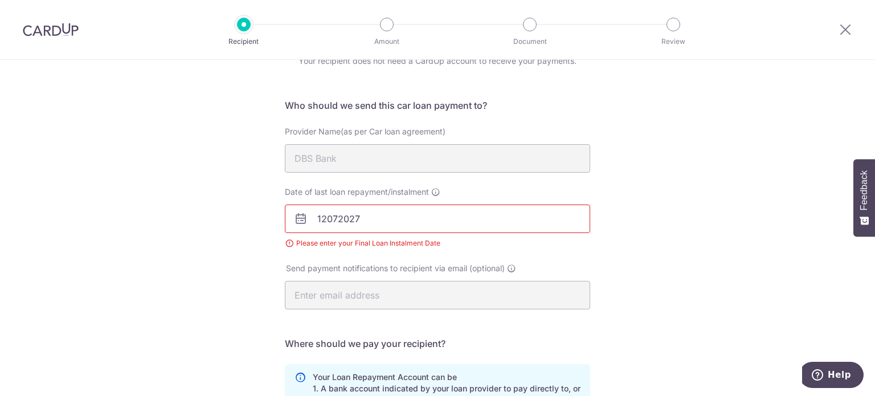
click at [335, 228] on input "12072027" at bounding box center [437, 218] width 305 height 28
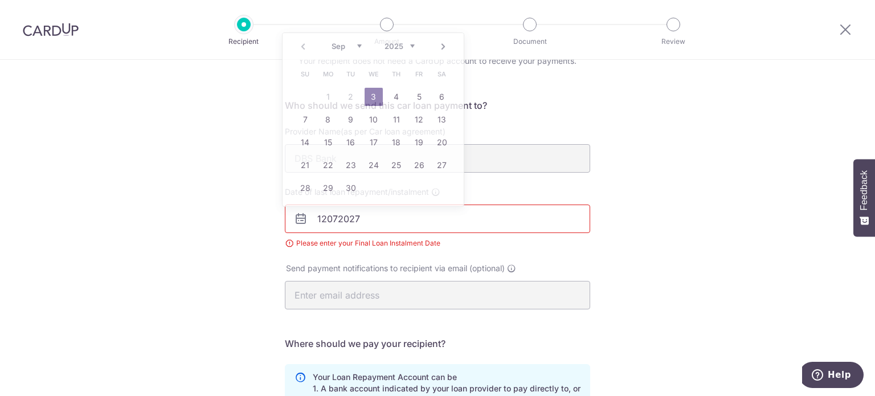
click at [335, 228] on input "12072027" at bounding box center [437, 218] width 305 height 28
click at [404, 45] on select "2025 2026 2027 2028 2029 2030 2031 2032 2033 2034 2035" at bounding box center [399, 46] width 30 height 9
click at [351, 50] on select "Jan Feb Mar Apr May Jun Jul Aug Sep Oct Nov Dec" at bounding box center [346, 46] width 30 height 9
click at [328, 138] on link "12" at bounding box center [328, 142] width 18 height 18
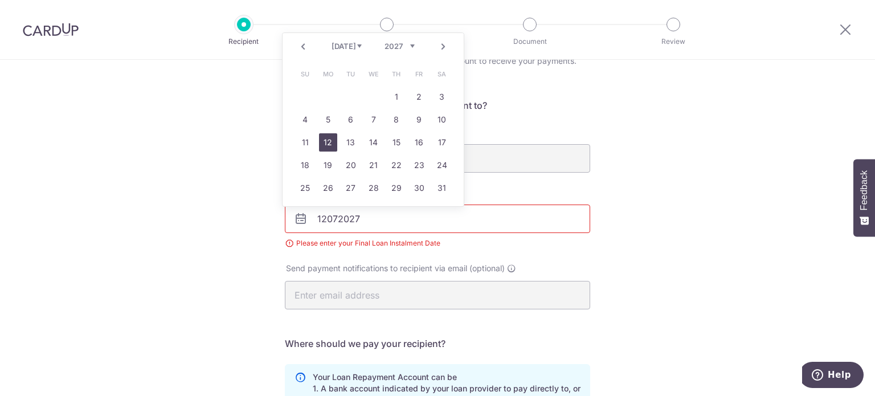
type input "12/07/2027"
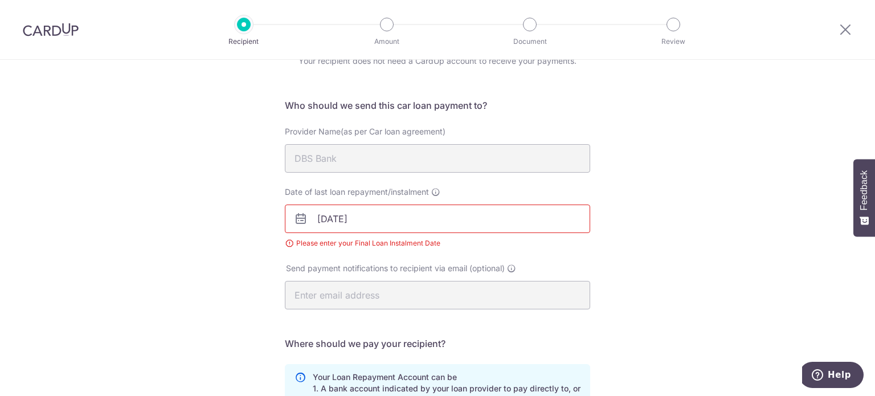
click at [202, 187] on div "Who would you like to pay? Your recipient does not need a CardUp account to rec…" at bounding box center [437, 323] width 875 height 641
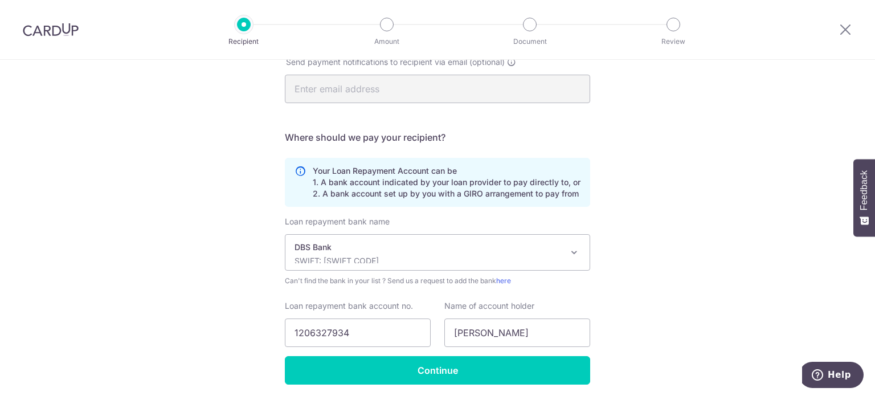
scroll to position [305, 0]
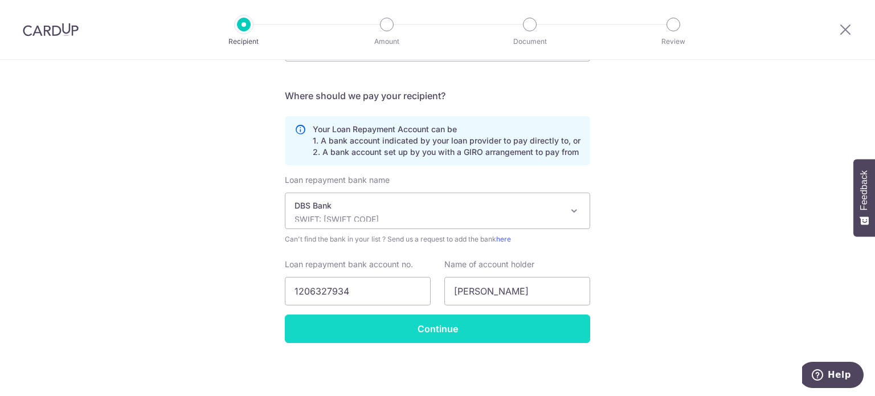
click at [425, 329] on input "Continue" at bounding box center [437, 328] width 305 height 28
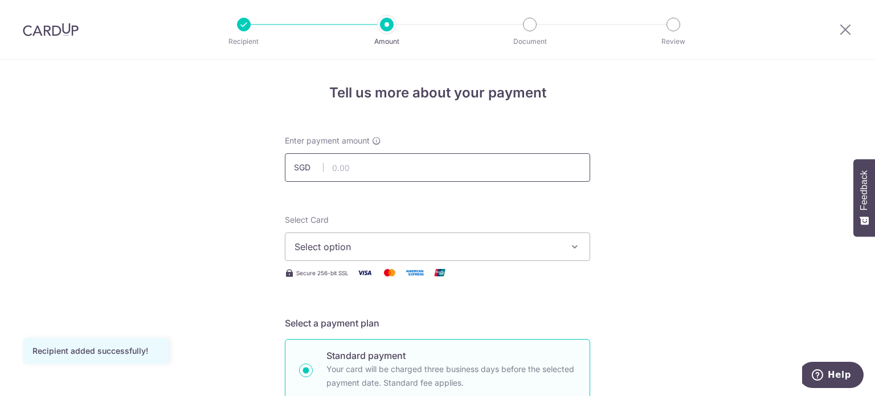
click at [375, 167] on input "text" at bounding box center [437, 167] width 305 height 28
type input "1,036.00"
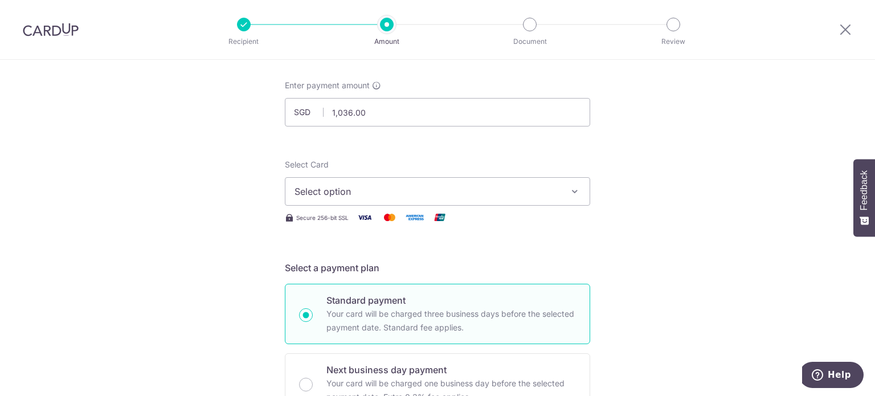
scroll to position [64, 0]
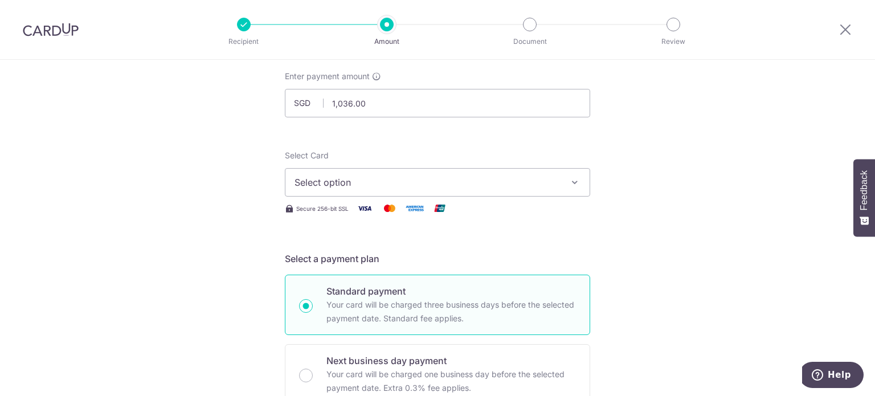
click at [318, 186] on span "Select option" at bounding box center [426, 182] width 265 height 14
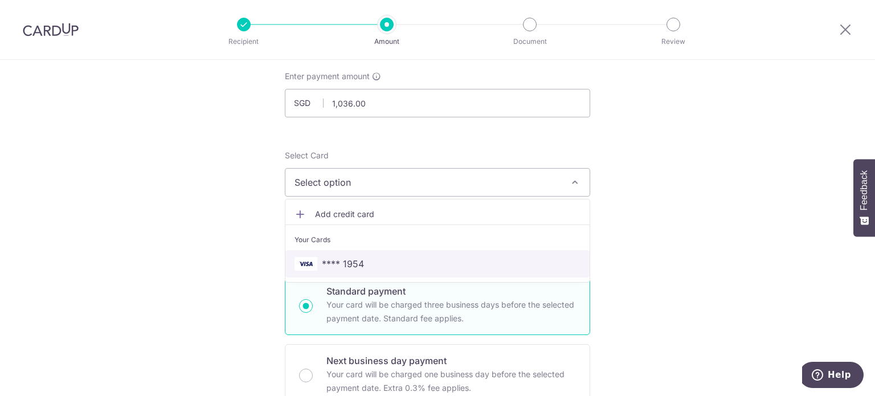
click at [326, 264] on span "**** 1954" at bounding box center [343, 264] width 42 height 14
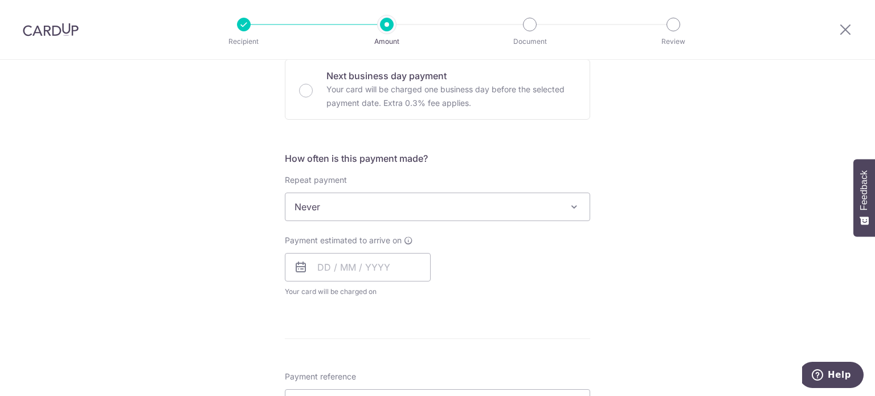
scroll to position [390, 0]
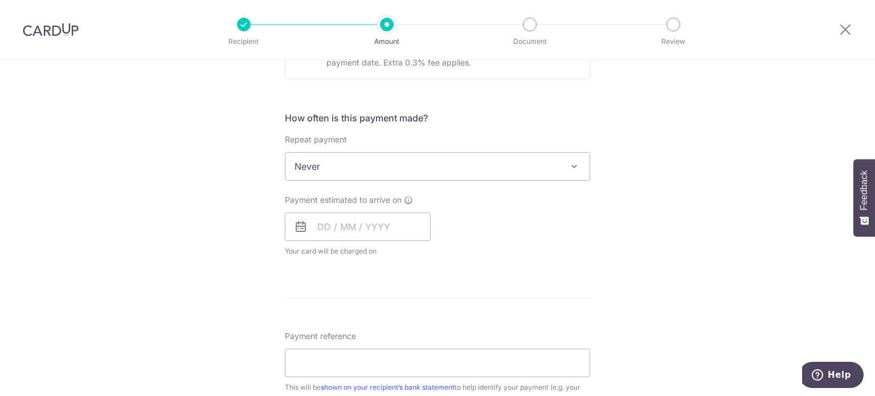
click at [341, 167] on span "Never" at bounding box center [437, 166] width 304 height 27
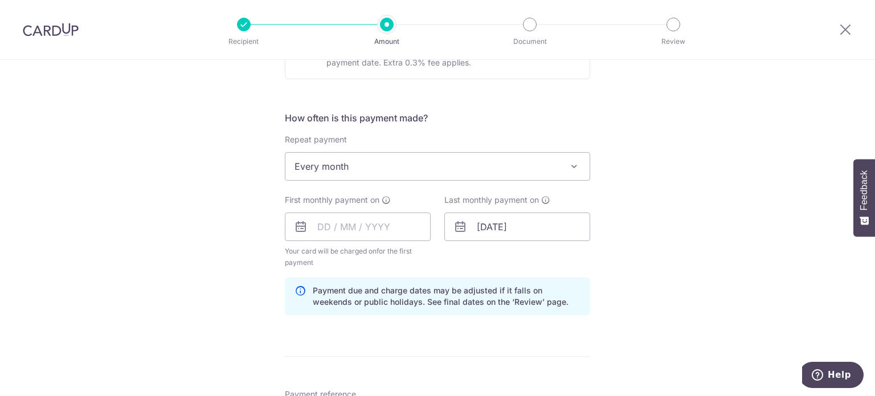
select select "3"
click at [320, 224] on input "text" at bounding box center [358, 226] width 146 height 28
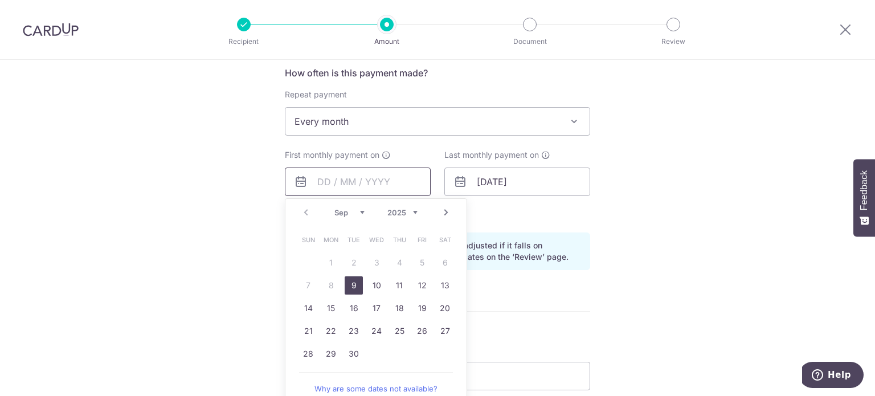
scroll to position [444, 0]
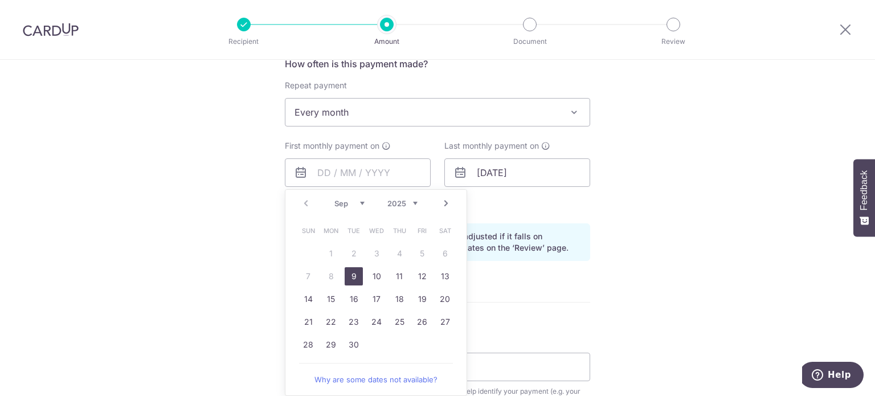
click at [347, 275] on link "9" at bounding box center [354, 276] width 18 height 18
type input "[DATE]"
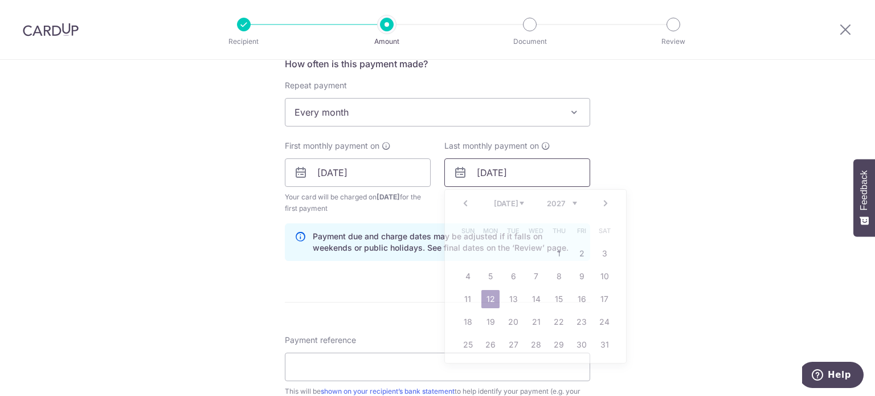
click at [487, 173] on input "12/07/2027" at bounding box center [517, 172] width 146 height 28
click at [513, 202] on select "Jan Feb Mar Apr May Jun Jul Aug Sep Oct Nov Dec" at bounding box center [509, 203] width 30 height 9
click at [551, 202] on select "2024 2025 2026 2027 2028 2029 2030 2031 2032 2033 2034 2035" at bounding box center [562, 203] width 30 height 9
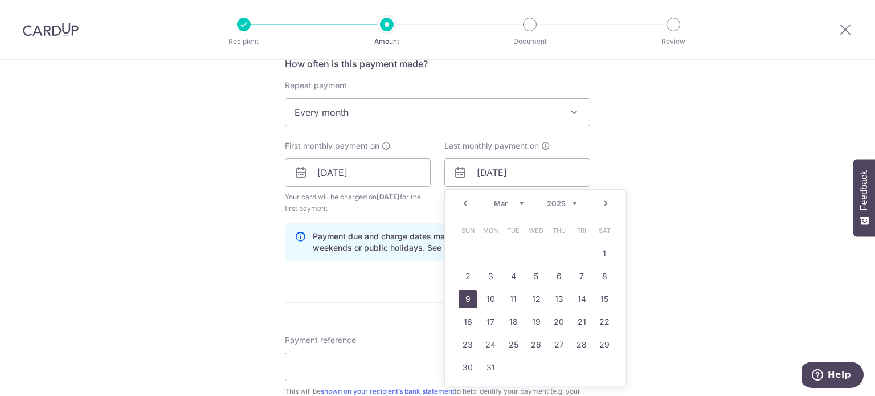
click at [461, 299] on link "9" at bounding box center [467, 299] width 18 height 18
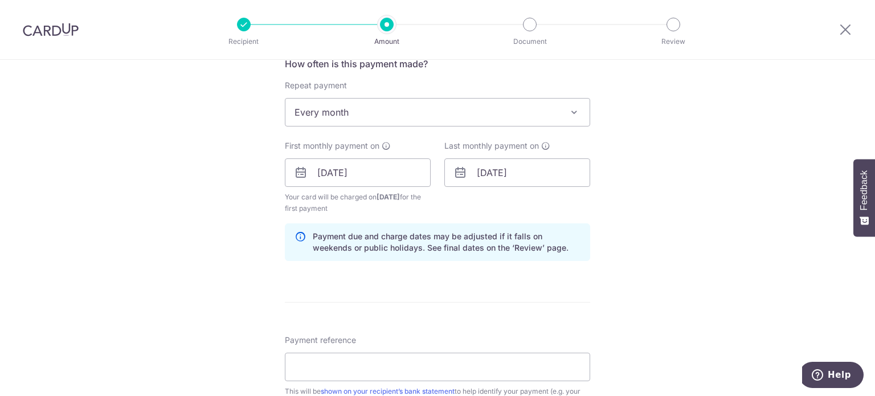
click at [500, 155] on div "Last monthly payment on 09/03/2025 Prev Next Jan Feb Mar Apr May Jun Jul Aug Se…" at bounding box center [517, 163] width 146 height 47
click at [504, 171] on input "09/03/2025" at bounding box center [517, 172] width 146 height 28
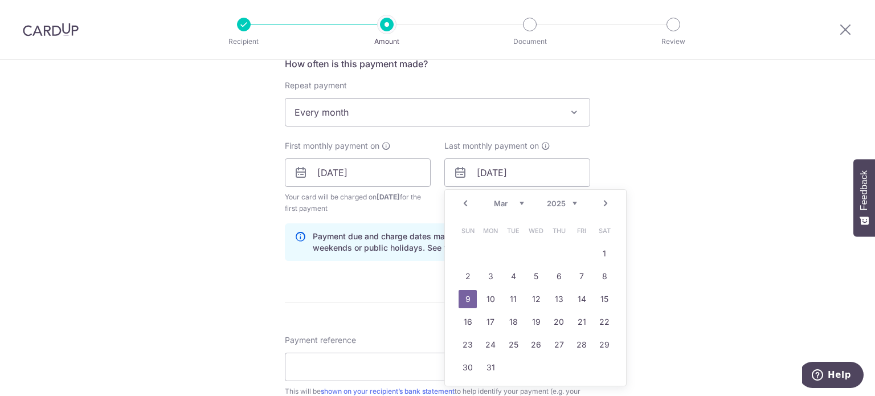
click at [554, 203] on select "2024 2025 2026 2027 2028 2029 2030 2031 2032 2033 2034 2035" at bounding box center [562, 203] width 30 height 9
click at [490, 277] on link "9" at bounding box center [490, 276] width 18 height 18
type input "09/03/2026"
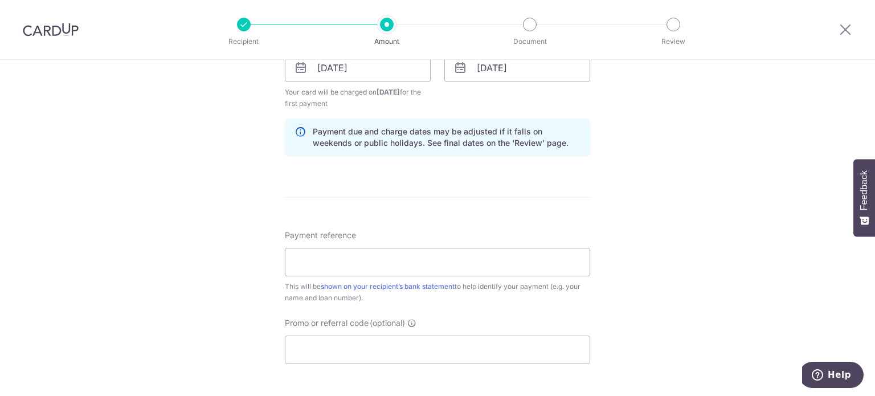
scroll to position [568, 0]
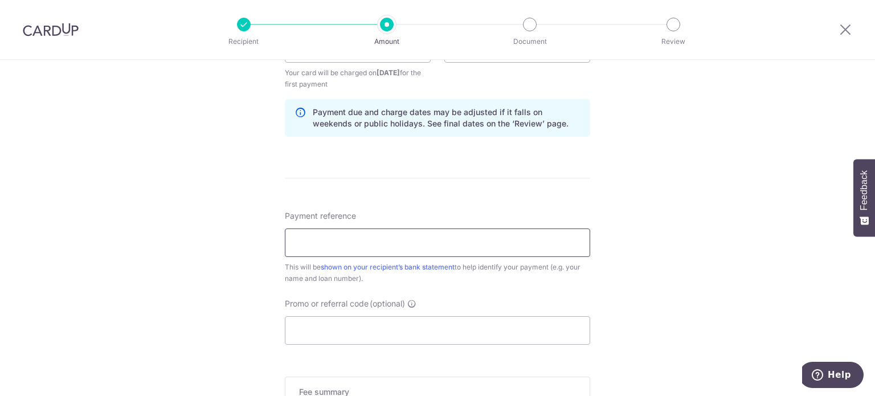
click at [461, 237] on input "Payment reference" at bounding box center [437, 242] width 305 height 28
click at [240, 275] on div "Tell us more about your payment Enter payment amount SGD 1,036.00 1036.00 Recip…" at bounding box center [437, 36] width 875 height 1088
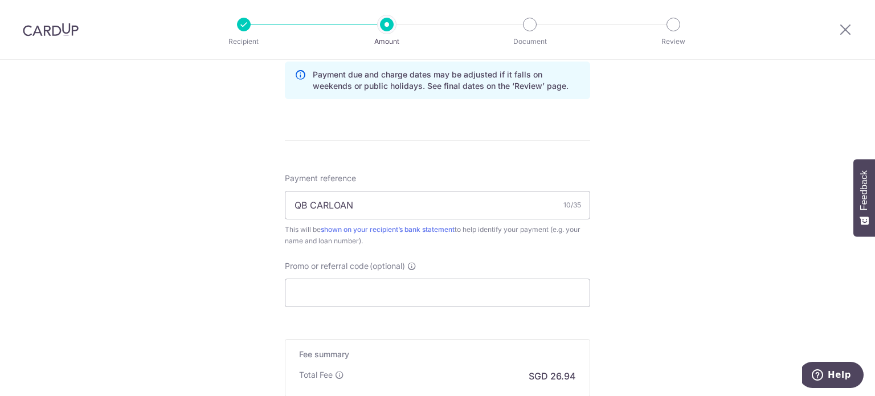
scroll to position [620, 0]
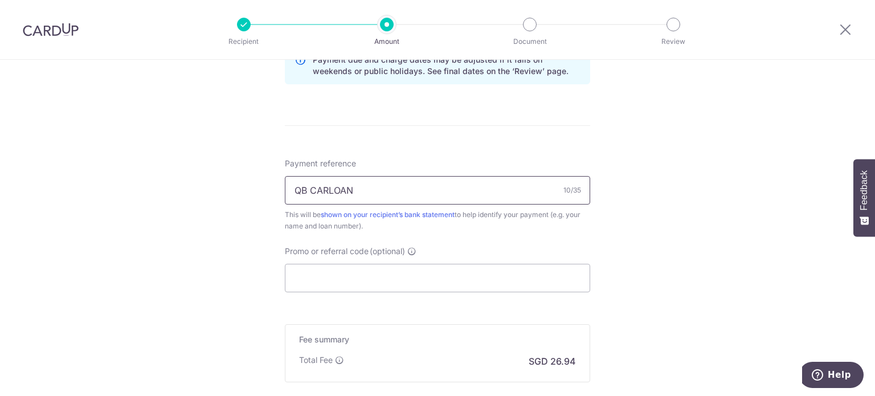
click at [309, 191] on input "QB CARLOAN" at bounding box center [437, 190] width 305 height 28
type input "QBCARLOAN"
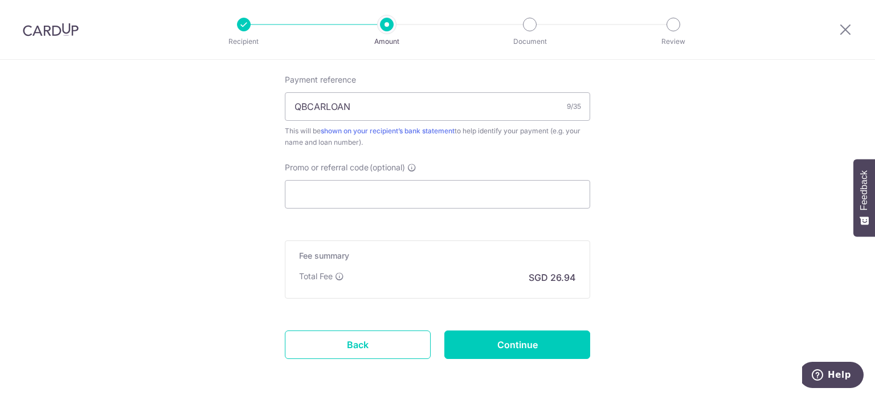
scroll to position [705, 0]
click at [296, 191] on input "Promo or referral code (optional)" at bounding box center [437, 193] width 305 height 28
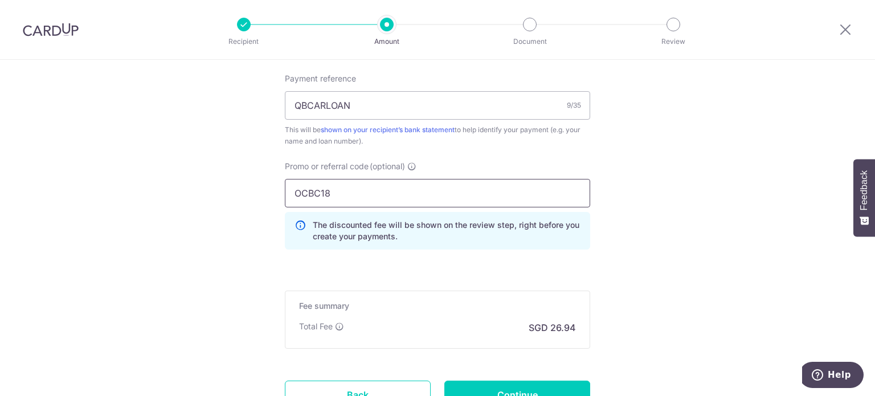
type input "OCBC18"
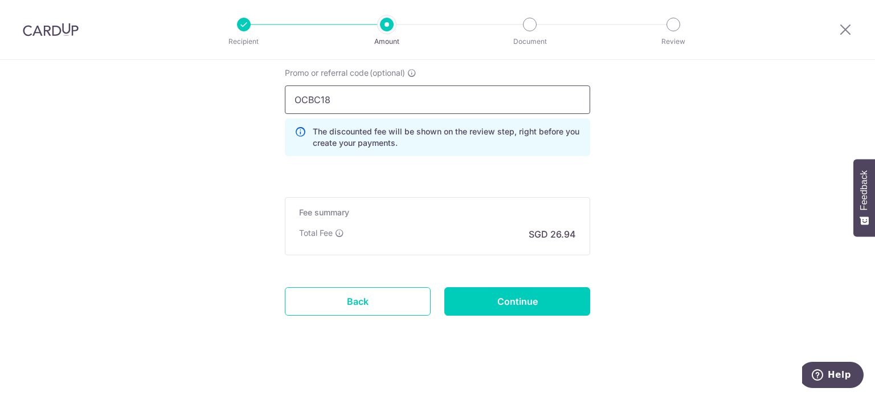
scroll to position [802, 0]
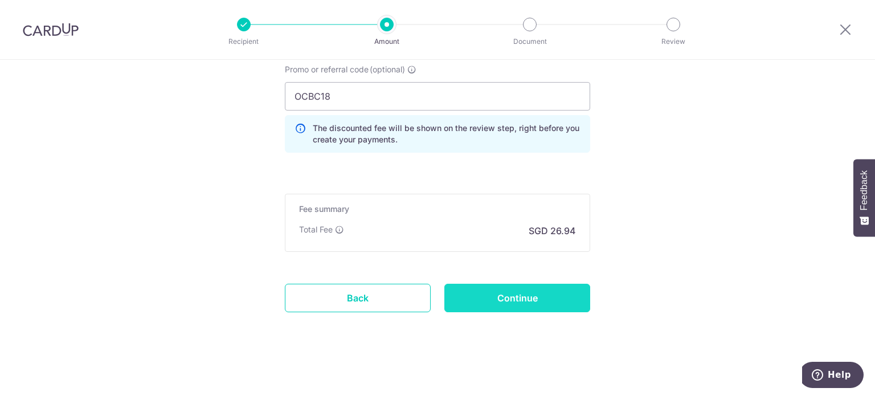
click at [506, 302] on input "Continue" at bounding box center [517, 298] width 146 height 28
type input "Create Schedule"
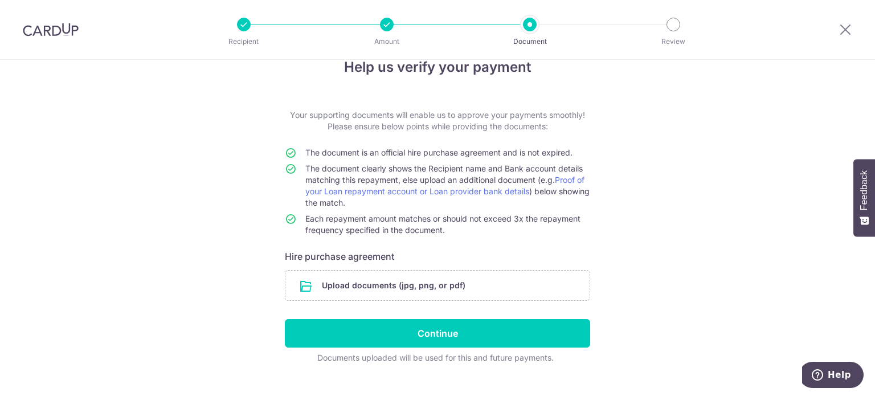
scroll to position [46, 0]
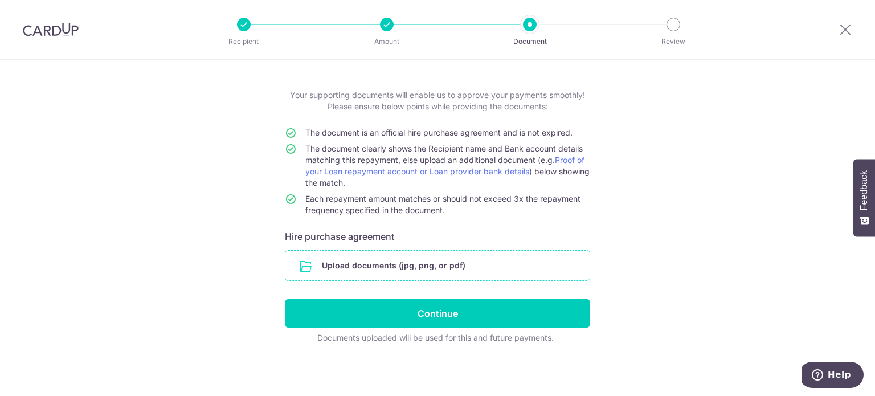
click at [433, 263] on input "file" at bounding box center [437, 266] width 304 height 30
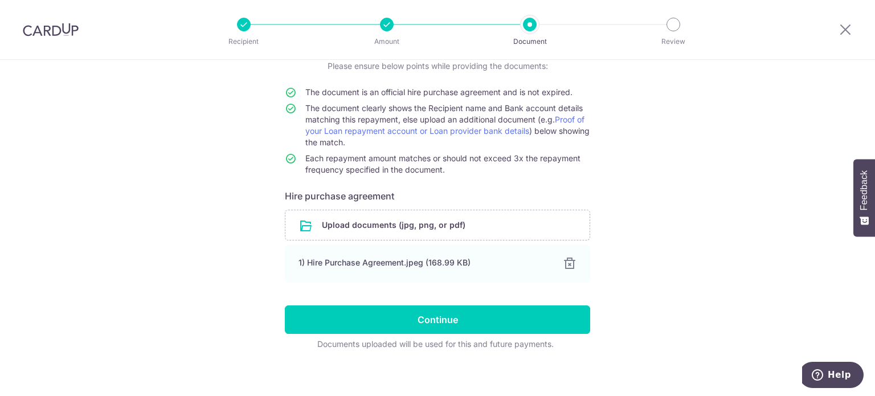
scroll to position [93, 0]
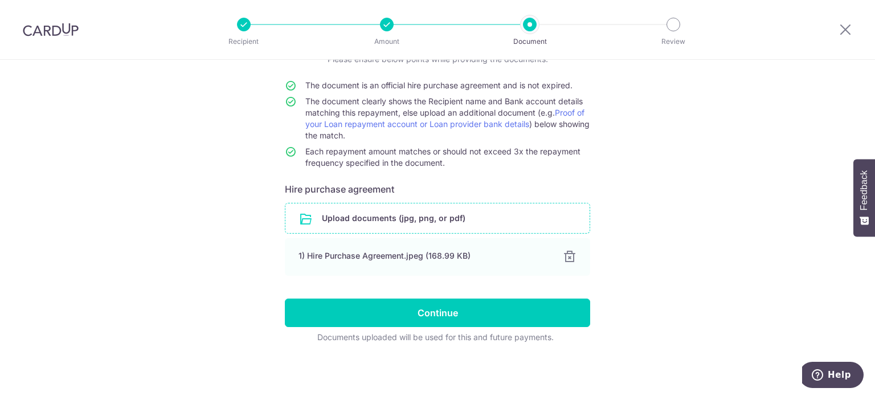
click at [415, 227] on input "file" at bounding box center [437, 218] width 304 height 30
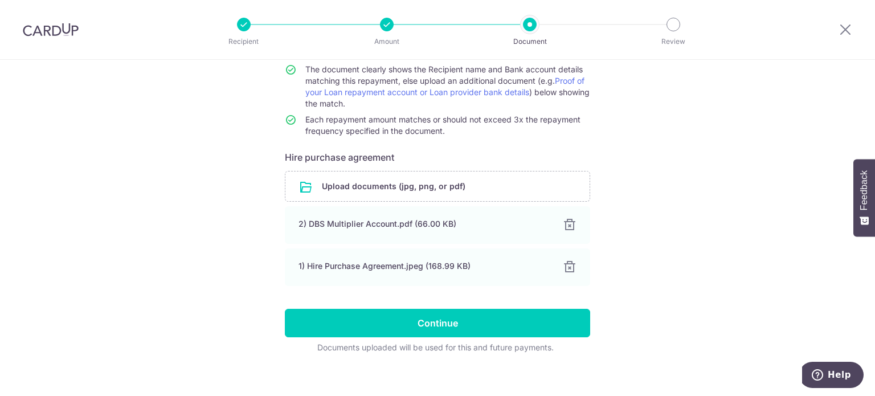
scroll to position [134, 0]
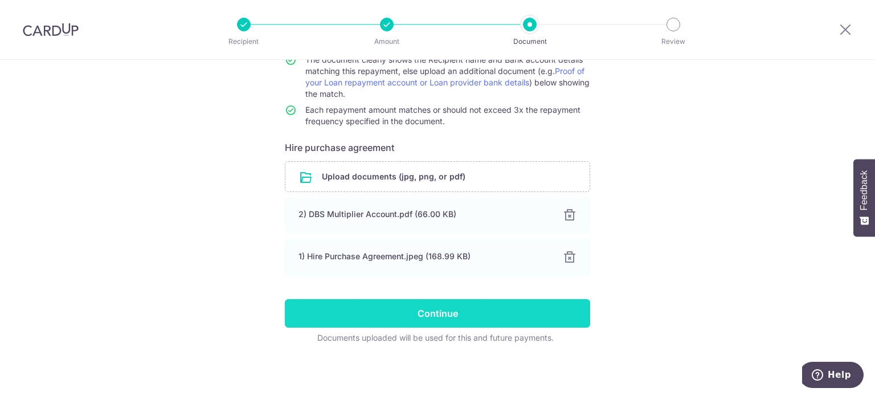
click at [411, 318] on input "Continue" at bounding box center [437, 313] width 305 height 28
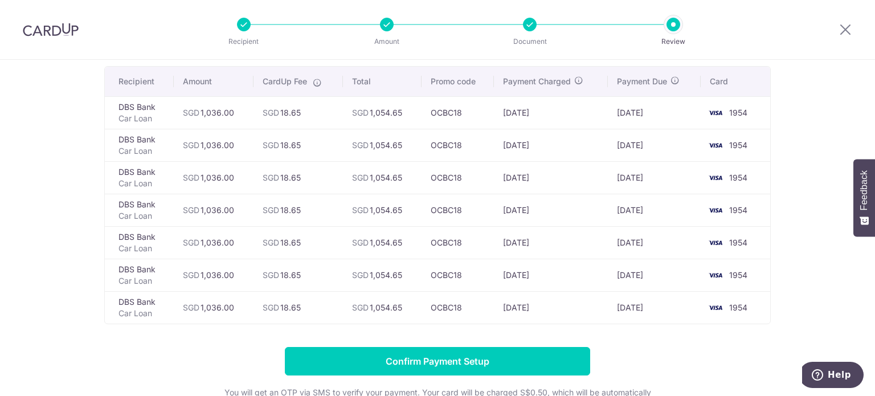
scroll to position [66, 0]
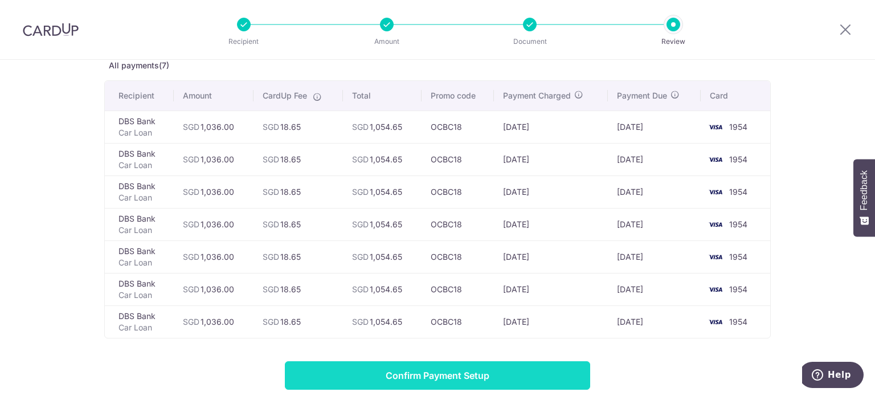
click at [354, 370] on input "Confirm Payment Setup" at bounding box center [437, 375] width 305 height 28
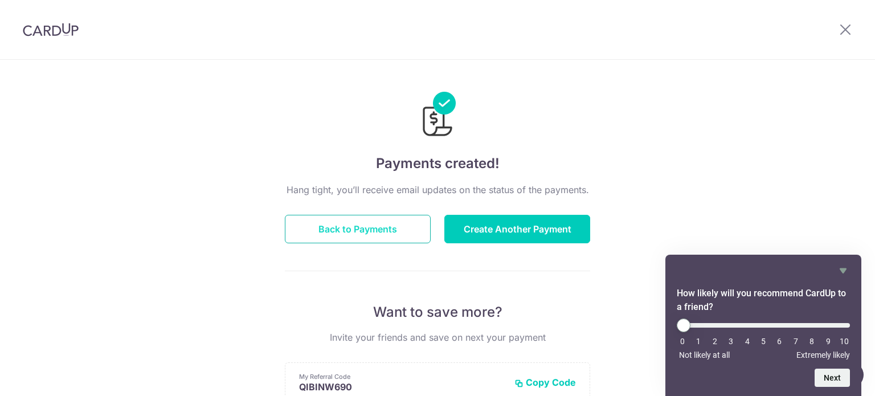
click at [404, 220] on button "Back to Payments" at bounding box center [358, 229] width 146 height 28
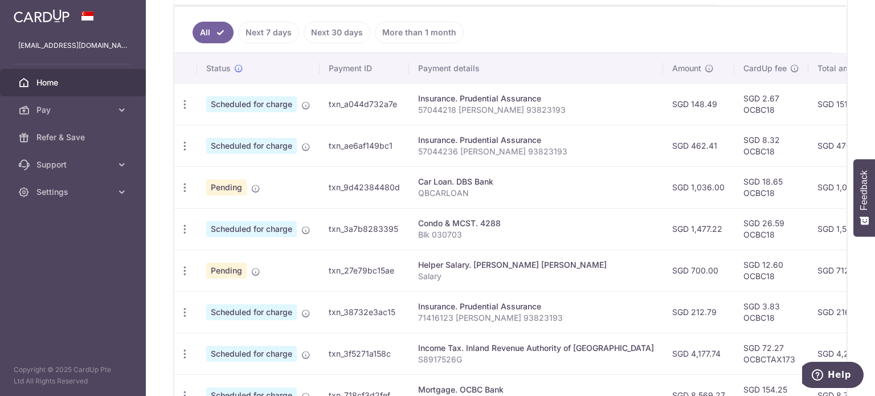
scroll to position [310, 0]
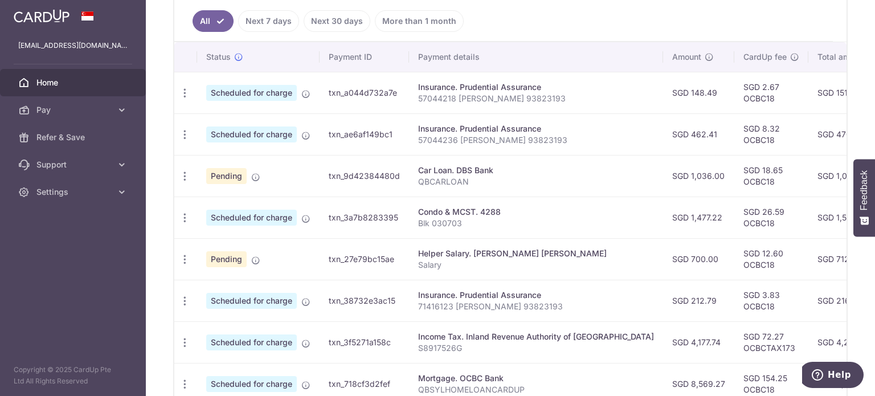
click at [327, 19] on link "Next 30 days" at bounding box center [337, 21] width 67 height 22
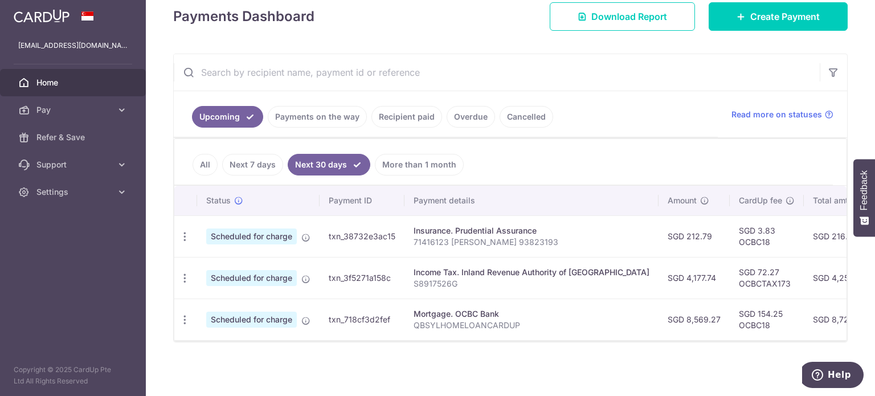
scroll to position [170, 0]
click at [207, 159] on link "All" at bounding box center [204, 165] width 25 height 22
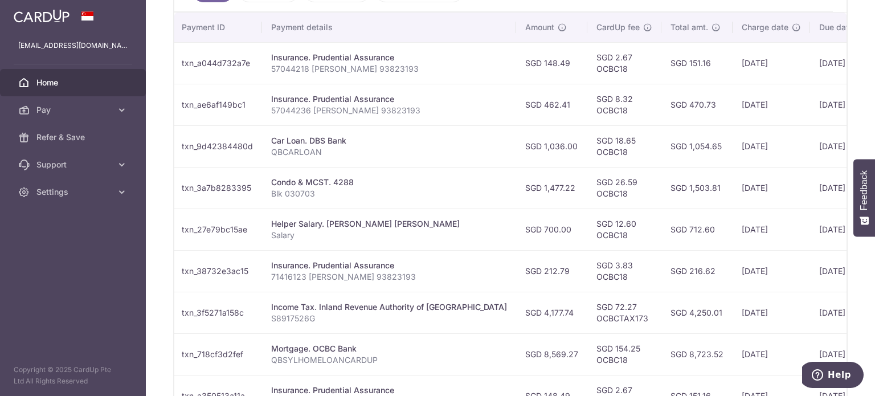
scroll to position [321, 0]
